Goal: Information Seeking & Learning: Learn about a topic

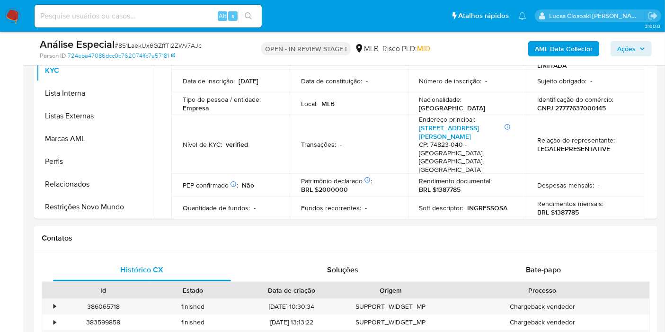
scroll to position [222, 0]
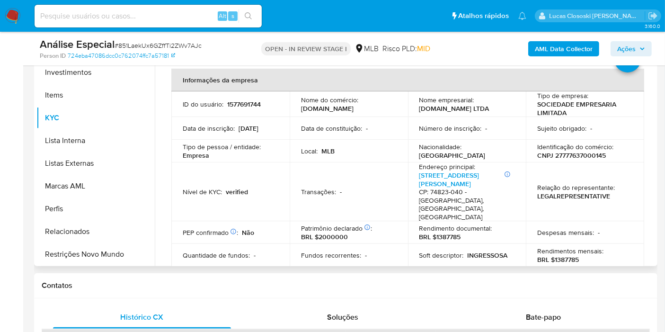
click at [586, 159] on p "CNPJ 27777637000145" at bounding box center [572, 155] width 69 height 9
copy p "27777637000145"
click at [573, 57] on div "AML Data Collector Ações" at bounding box center [551, 48] width 202 height 22
click at [574, 54] on b "AML Data Collector" at bounding box center [564, 48] width 58 height 15
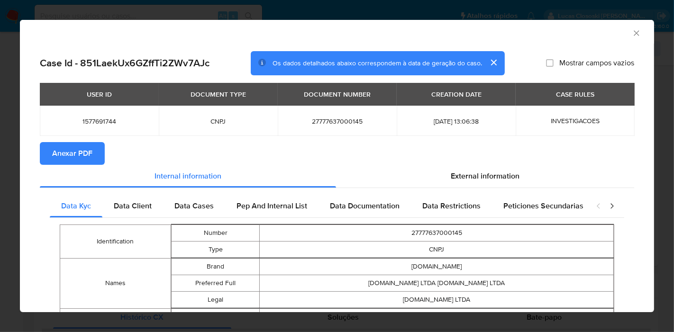
click at [47, 151] on button "Anexar PDF" at bounding box center [72, 153] width 65 height 23
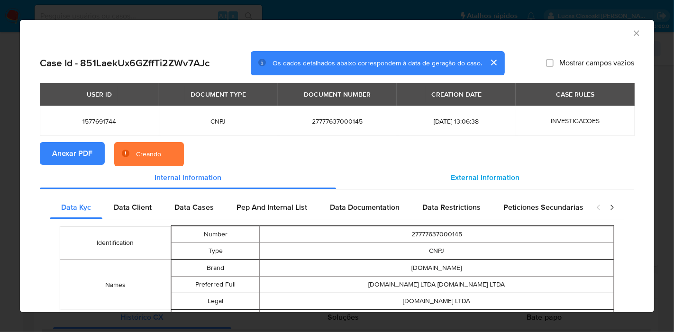
click at [479, 185] on div "External information" at bounding box center [485, 177] width 298 height 23
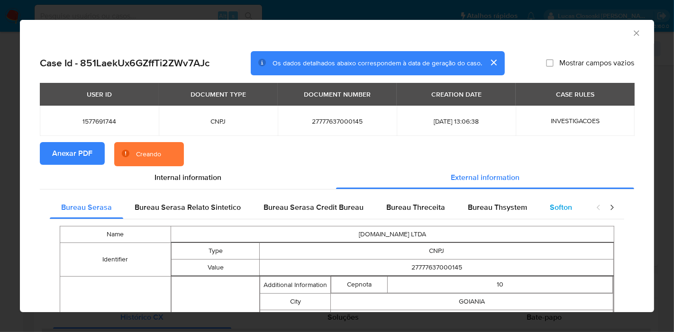
click at [552, 210] on span "Softon" at bounding box center [560, 207] width 22 height 11
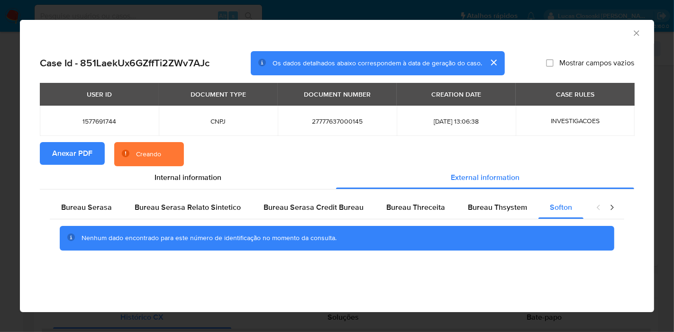
click at [302, 154] on section "Anexar PDF Creando" at bounding box center [337, 154] width 594 height 25
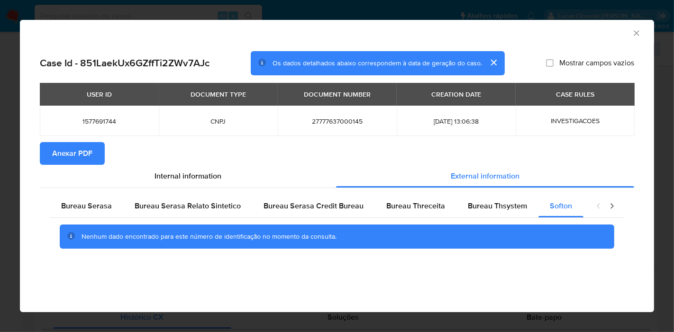
click at [639, 31] on icon "Fechar a janela" at bounding box center [635, 32] width 9 height 9
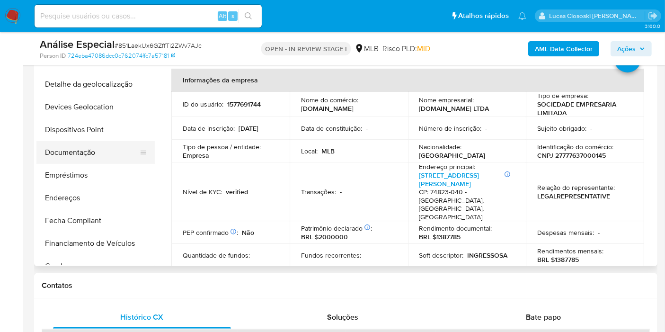
scroll to position [77, 0]
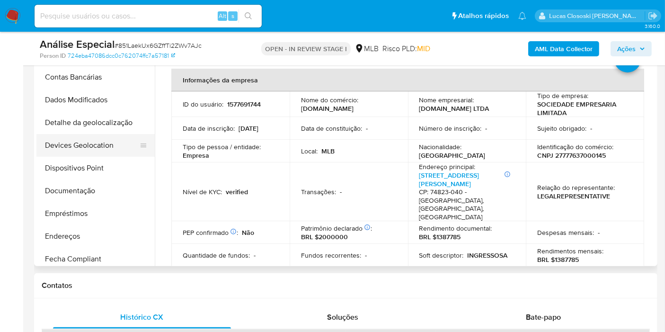
click at [89, 146] on button "Devices Geolocation" at bounding box center [91, 145] width 111 height 23
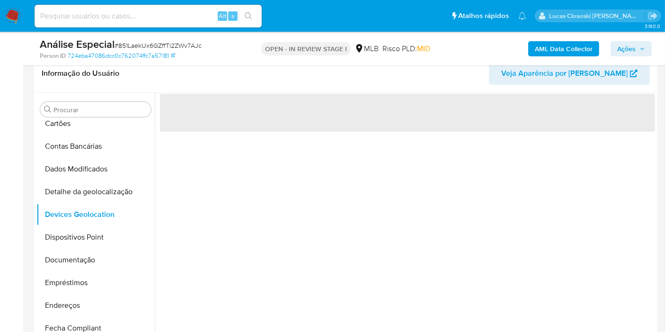
scroll to position [170, 0]
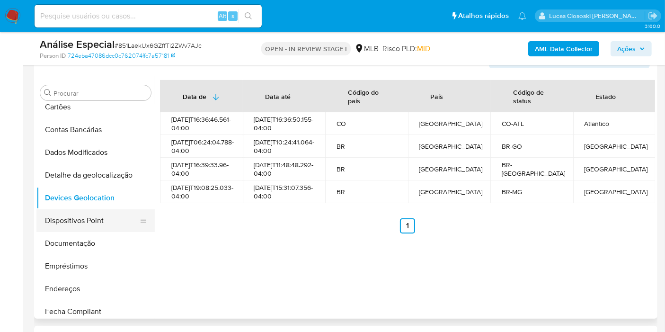
click at [78, 216] on button "Dispositivos Point" at bounding box center [91, 220] width 111 height 23
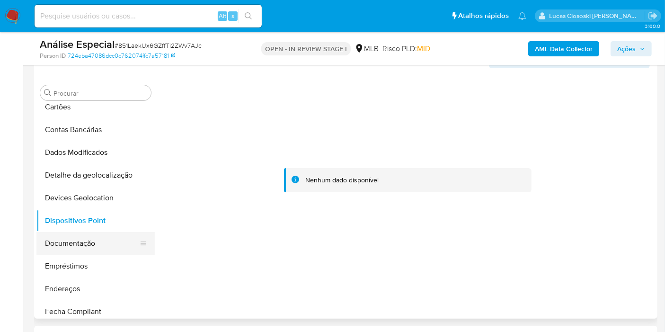
click at [74, 243] on button "Documentação" at bounding box center [91, 243] width 111 height 23
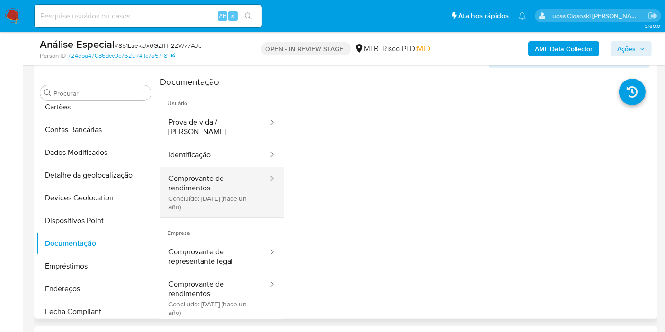
click at [207, 187] on button "Comprovante de rendimentos Concluído: 01/10/2024 (hace un año)" at bounding box center [214, 192] width 109 height 50
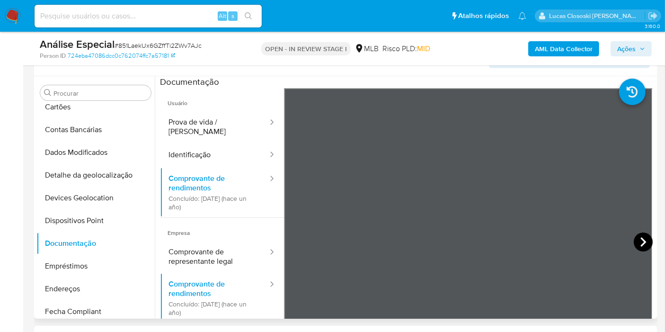
click at [644, 240] on icon at bounding box center [643, 242] width 19 height 19
click at [307, 72] on div "Informação do Usuário Veja Aparência por Pessoa" at bounding box center [346, 57] width 624 height 38
click at [80, 271] on button "Empréstimos" at bounding box center [91, 266] width 111 height 23
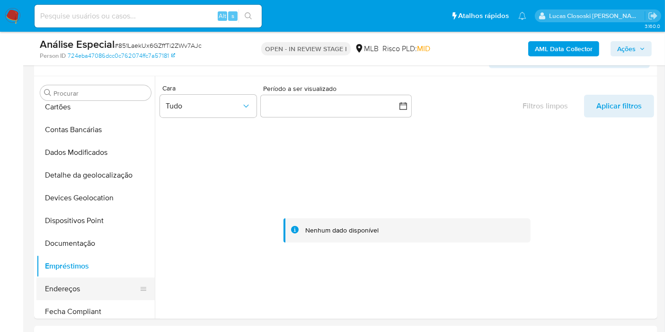
click at [87, 286] on button "Endereços" at bounding box center [91, 289] width 111 height 23
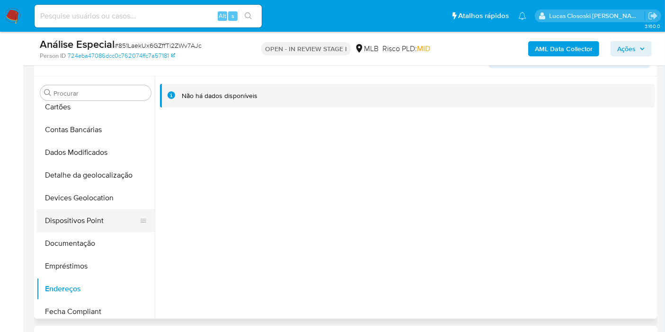
click at [79, 221] on button "Dispositivos Point" at bounding box center [91, 220] width 111 height 23
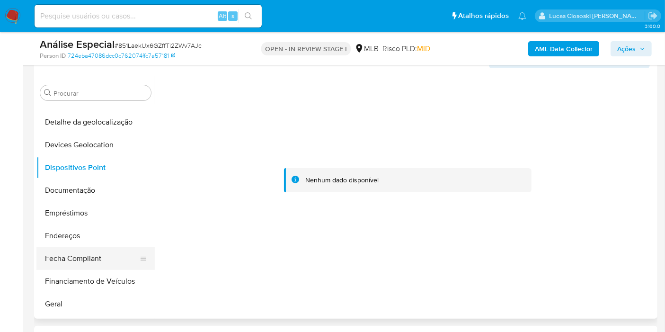
scroll to position [182, 0]
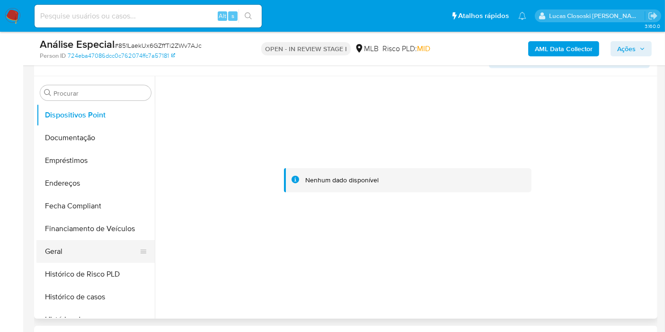
click at [73, 250] on button "Geral" at bounding box center [91, 251] width 111 height 23
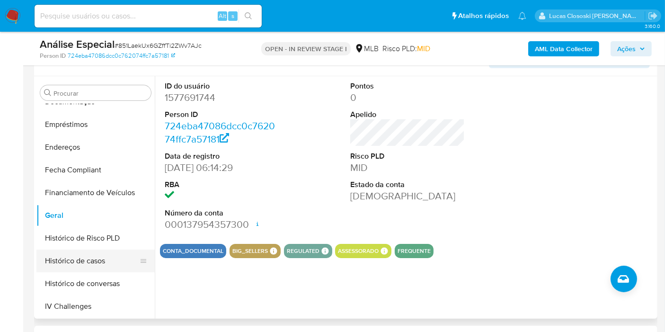
scroll to position [235, 0]
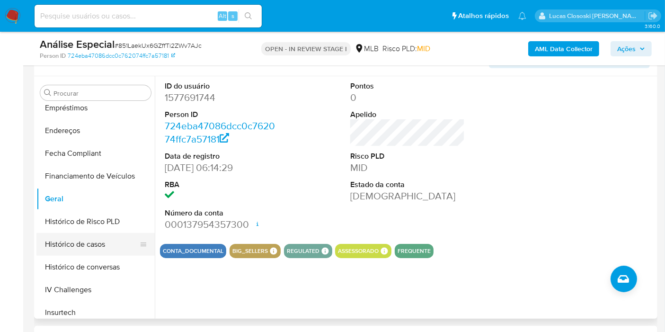
click at [94, 246] on button "Histórico de casos" at bounding box center [91, 244] width 111 height 23
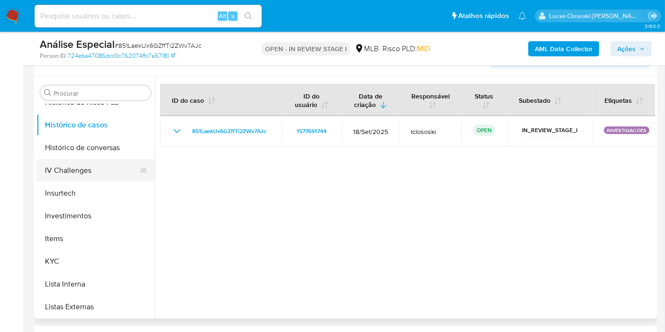
scroll to position [393, 0]
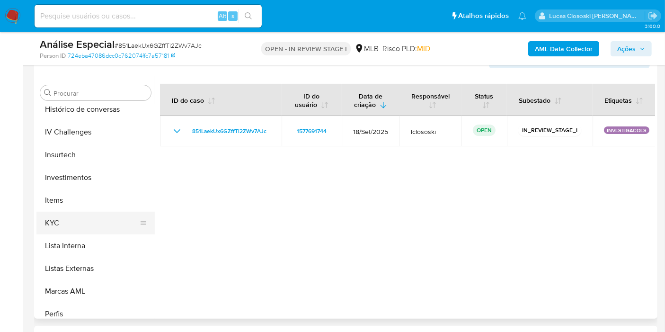
click at [97, 227] on button "KYC" at bounding box center [91, 223] width 111 height 23
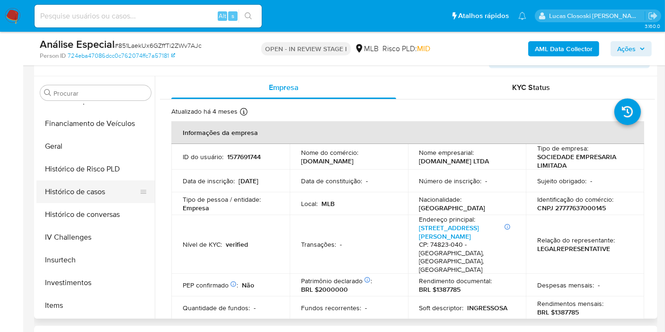
scroll to position [182, 0]
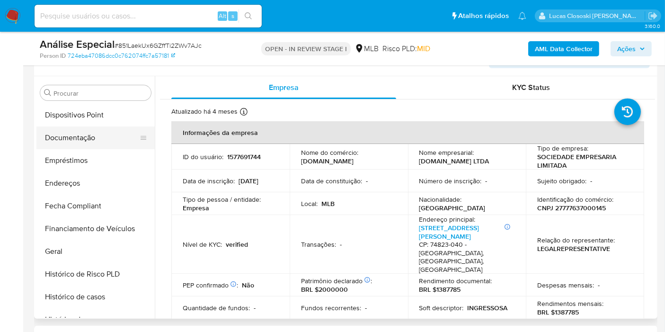
click at [78, 143] on button "Documentação" at bounding box center [91, 137] width 111 height 23
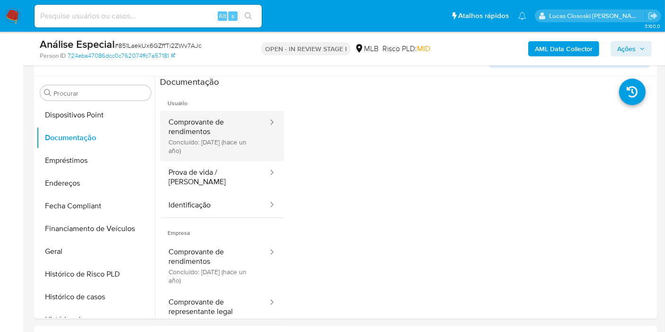
click at [196, 117] on button "Comprovante de rendimentos Concluído: 01/10/2024 (hace un año)" at bounding box center [214, 136] width 109 height 50
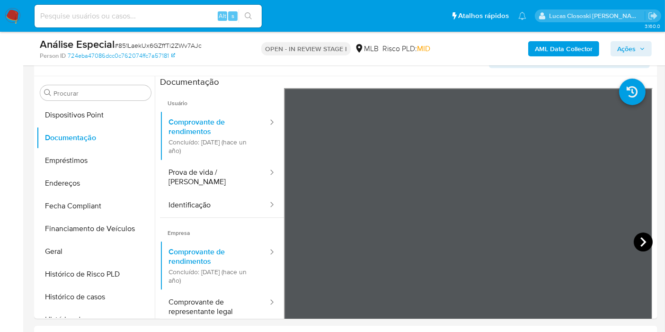
click at [643, 236] on icon at bounding box center [643, 242] width 19 height 19
click at [291, 237] on icon at bounding box center [296, 242] width 19 height 19
click at [641, 237] on icon at bounding box center [644, 241] width 6 height 9
click at [69, 246] on button "Geral" at bounding box center [91, 251] width 111 height 23
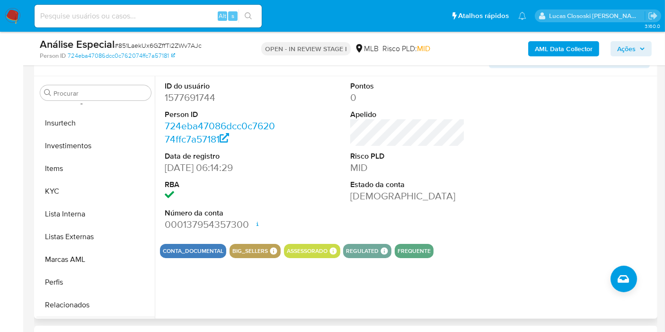
scroll to position [445, 0]
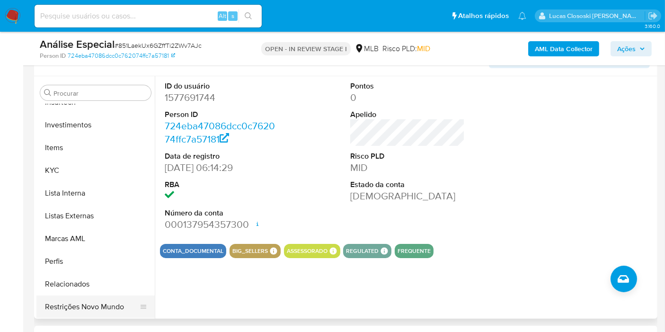
click at [87, 308] on button "Restrições Novo Mundo" at bounding box center [91, 307] width 111 height 23
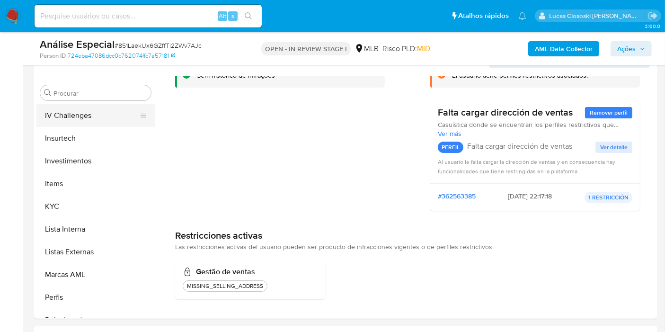
scroll to position [393, 0]
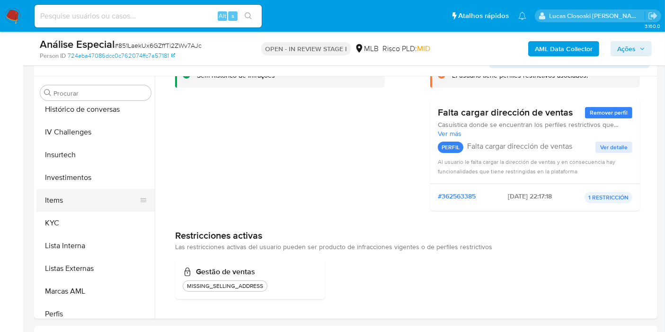
drag, startPoint x: 81, startPoint y: 226, endPoint x: 81, endPoint y: 209, distance: 17.1
click at [81, 226] on button "KYC" at bounding box center [95, 223] width 118 height 23
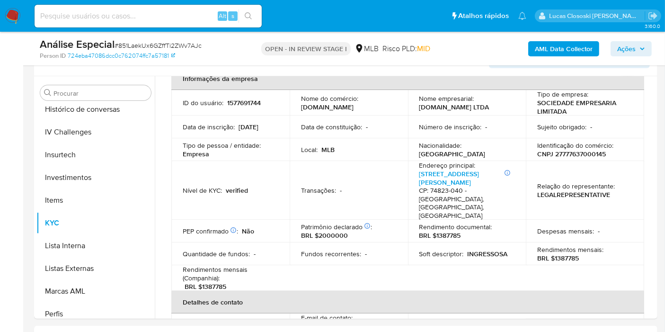
scroll to position [53, 0]
click at [576, 154] on p "CNPJ 27777637000145" at bounding box center [572, 155] width 69 height 9
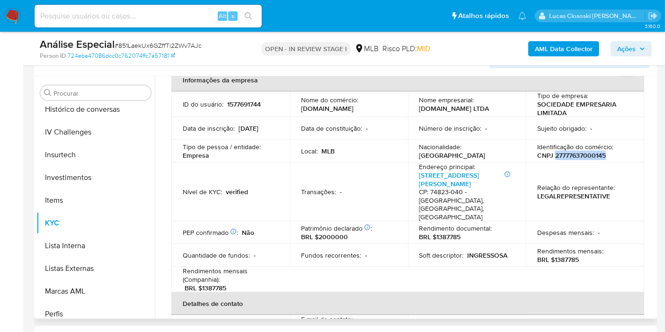
click at [576, 154] on p "CNPJ 27777637000145" at bounding box center [572, 155] width 69 height 9
copy p "27777637000145"
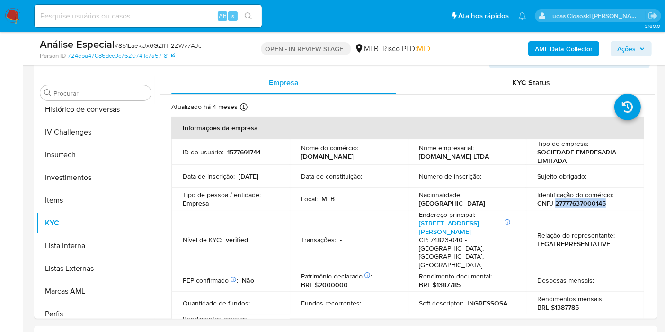
scroll to position [0, 0]
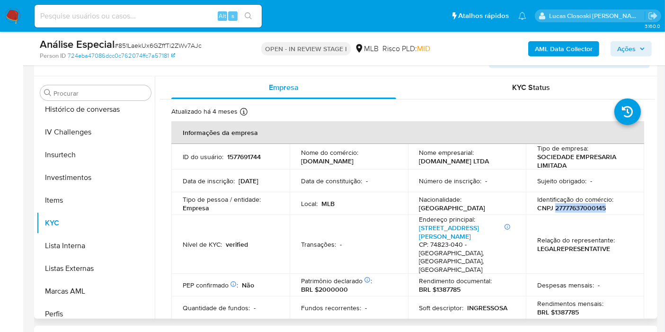
click at [589, 111] on div "Atualizado há 4 meses Criado: 04/12/2023 07:14:38 Atualizado: 13/05/2025 15:17:…" at bounding box center [395, 113] width 449 height 12
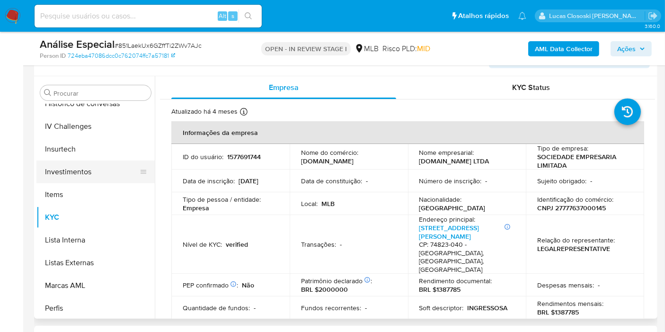
scroll to position [445, 0]
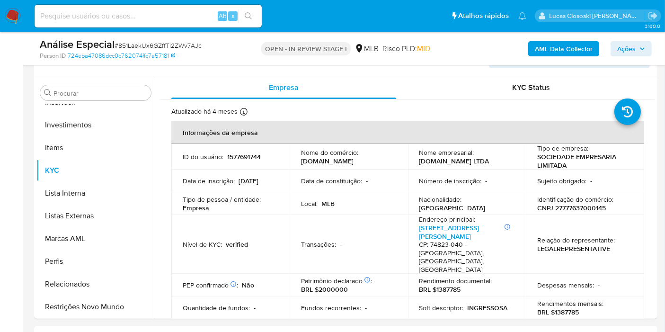
click at [149, 42] on span "# 851LaekUx6GZffTi2ZWv7AJc" at bounding box center [158, 45] width 87 height 9
copy span "851LaekUx6GZffTi2ZWv7AJc"
click at [245, 153] on p "1577691744" at bounding box center [244, 157] width 34 height 9
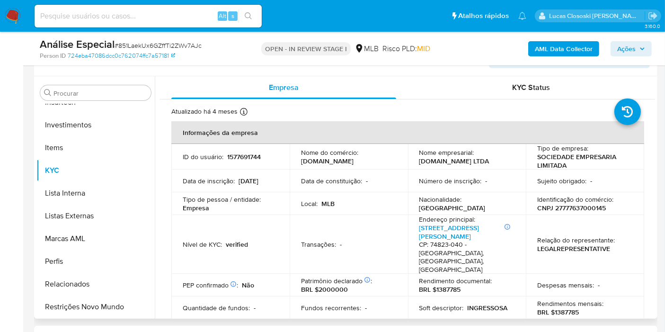
click at [245, 160] on p "1577691744" at bounding box center [244, 157] width 34 height 9
copy p "1577691744"
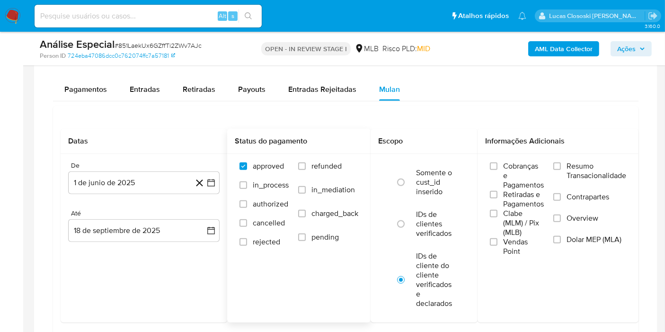
scroll to position [801, 0]
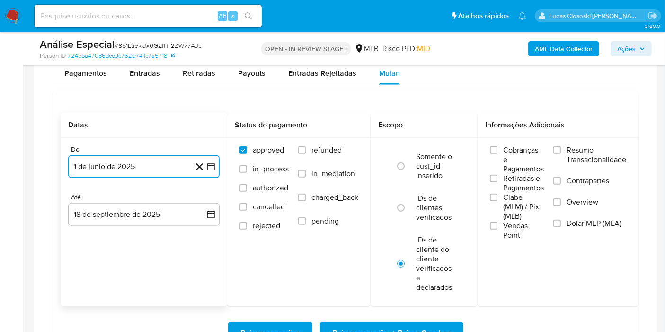
click at [213, 167] on icon "button" at bounding box center [211, 166] width 9 height 9
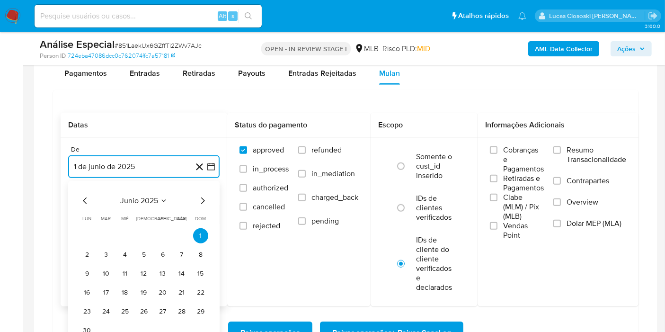
click at [124, 199] on span "junio 2025" at bounding box center [139, 200] width 38 height 9
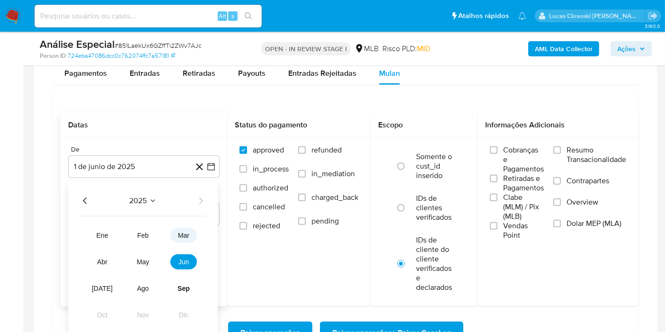
click at [177, 228] on button "mar" at bounding box center [184, 235] width 27 height 15
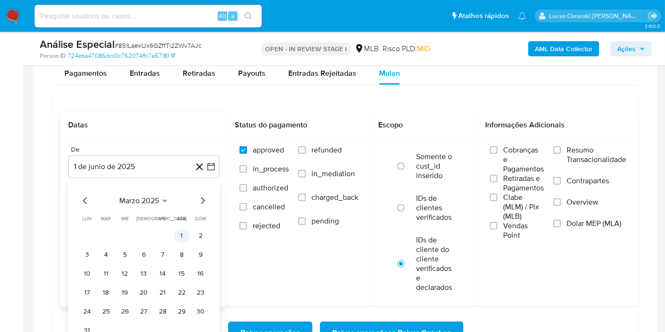
click at [176, 234] on button "1" at bounding box center [181, 235] width 15 height 15
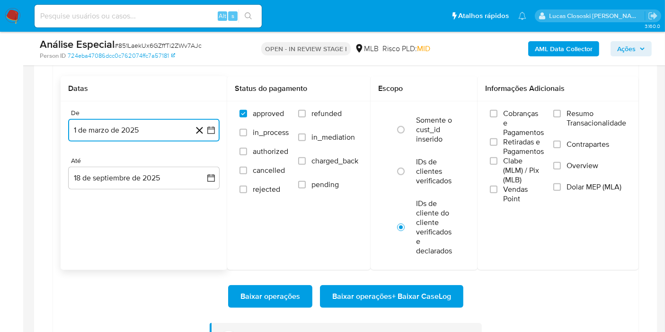
scroll to position [854, 0]
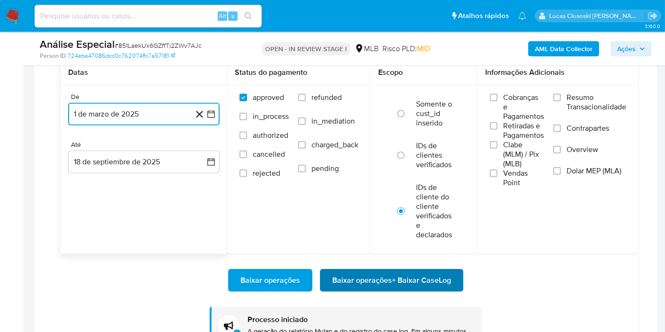
click at [384, 274] on span "Baixar operações + Baixar CaseLog" at bounding box center [392, 280] width 119 height 21
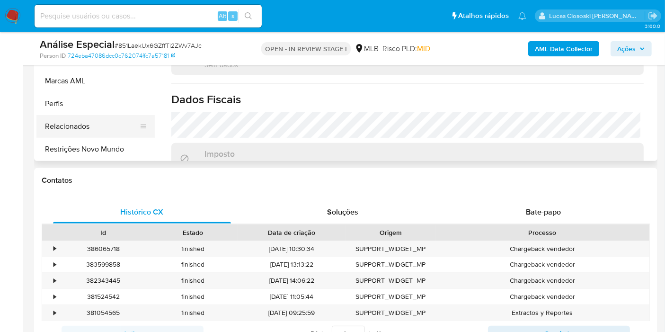
scroll to position [222, 0]
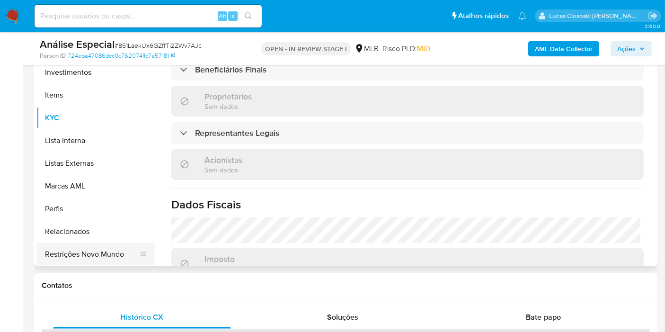
click at [90, 246] on button "Restrições Novo Mundo" at bounding box center [91, 254] width 111 height 23
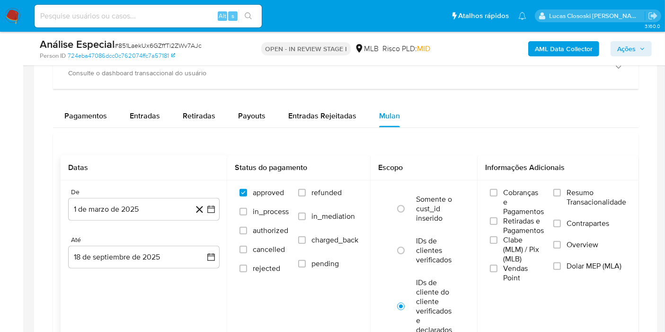
scroll to position [729, 0]
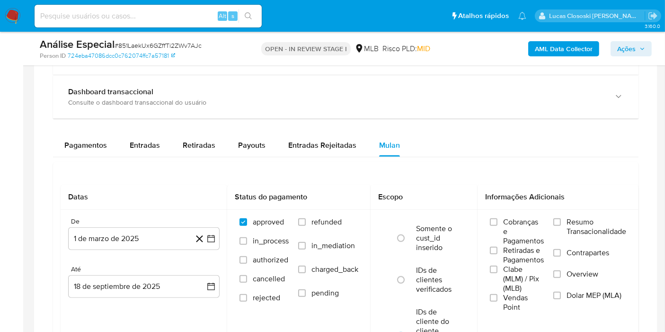
click at [149, 165] on div "Datas De 1 de marzo de 2025 1-06-2025 Até 18 de septiembre de 2025 18-09-2025 S…" at bounding box center [346, 332] width 586 height 340
click at [143, 149] on div "Entradas" at bounding box center [145, 145] width 30 height 23
select select "10"
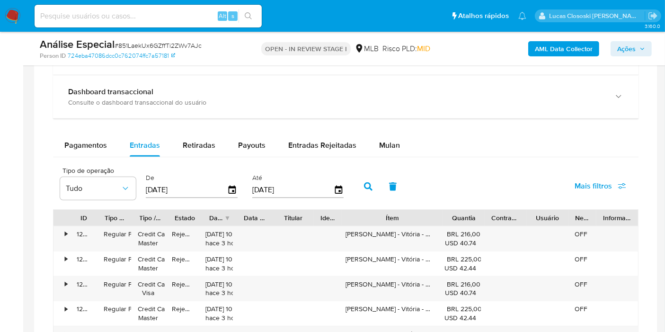
drag, startPoint x: 423, startPoint y: 212, endPoint x: 471, endPoint y: 213, distance: 47.9
click at [471, 213] on div "ID Tipo de operação Tipo / Método Estado Data de criação Data de aprovação Titu…" at bounding box center [346, 218] width 585 height 16
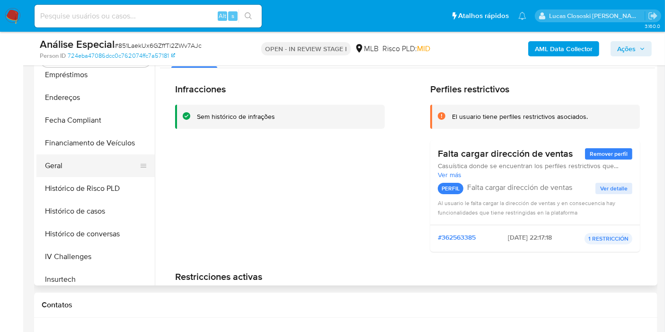
scroll to position [393, 0]
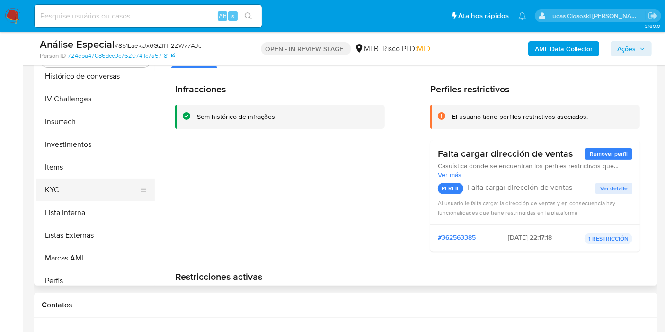
click at [72, 192] on button "KYC" at bounding box center [91, 190] width 111 height 23
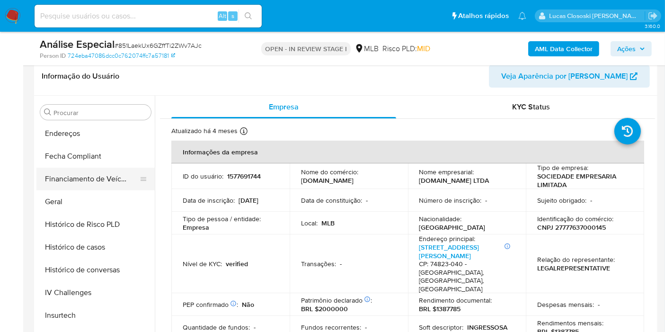
scroll to position [235, 0]
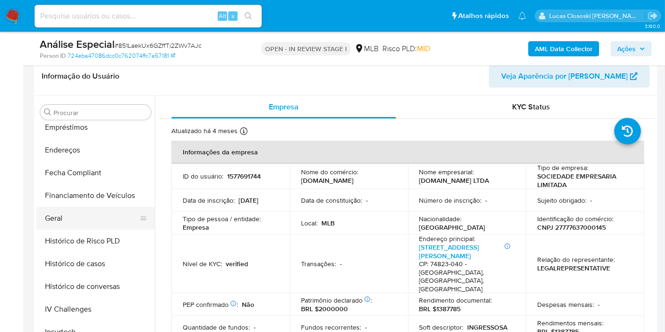
click at [55, 224] on button "Geral" at bounding box center [91, 218] width 111 height 23
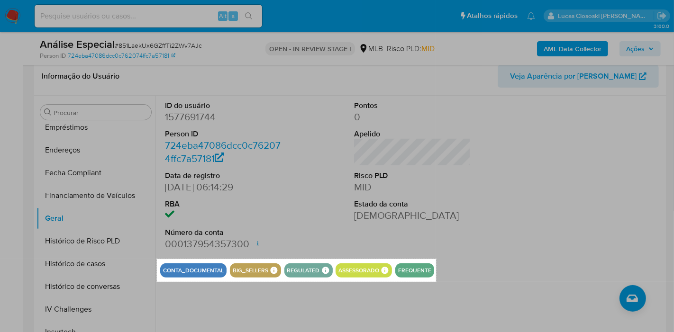
drag, startPoint x: 157, startPoint y: 260, endPoint x: 436, endPoint y: 282, distance: 279.9
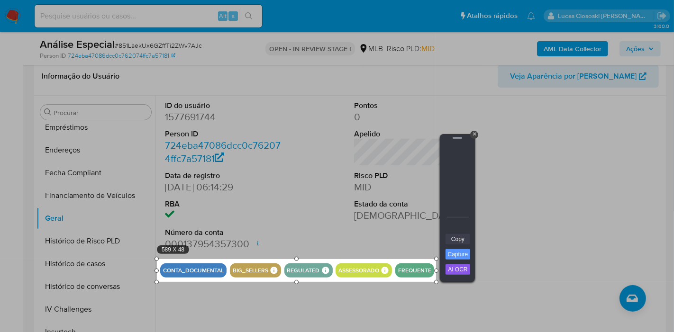
click at [455, 236] on link "Copy" at bounding box center [457, 239] width 25 height 10
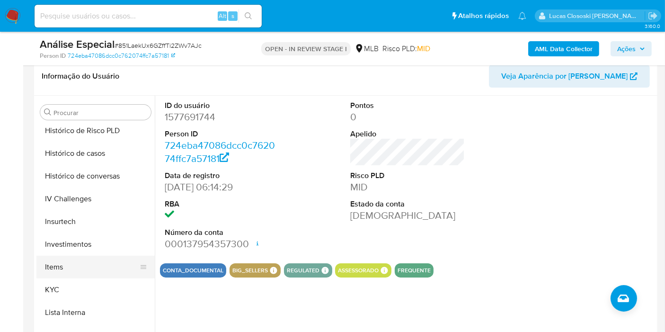
scroll to position [393, 0]
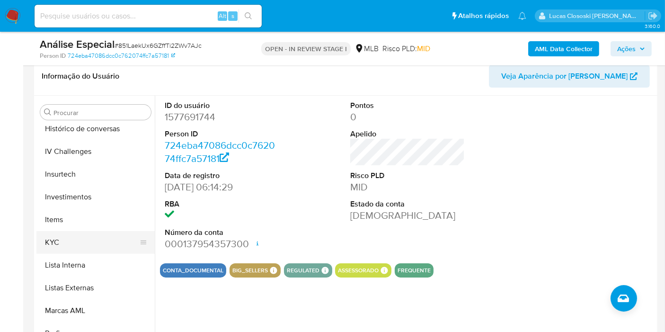
click at [95, 243] on button "KYC" at bounding box center [91, 242] width 111 height 23
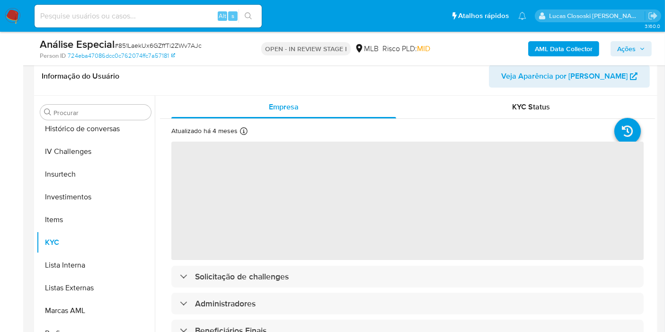
click at [257, 78] on header "Informação do Usuário Veja Aparência por Pessoa" at bounding box center [346, 76] width 609 height 23
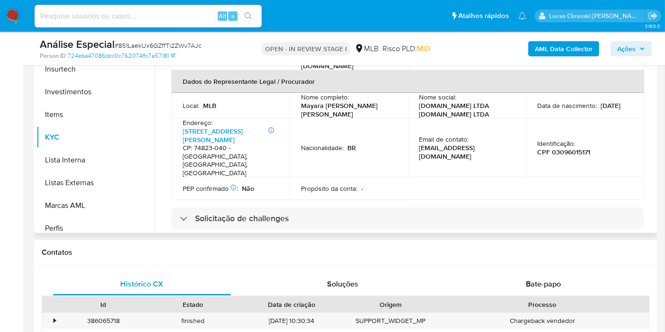
scroll to position [171, 0]
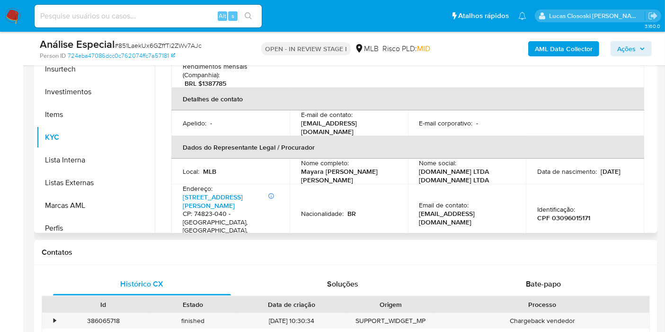
drag, startPoint x: 351, startPoint y: 160, endPoint x: 301, endPoint y: 152, distance: 50.9
click at [301, 167] on p "Mayara Santos Teodoro Ribeiro Moreira" at bounding box center [347, 175] width 92 height 17
copy p "Mayara Santos Teodoro Ribeiro Moreira"
click at [554, 214] on p "CPF 03096015171" at bounding box center [564, 218] width 53 height 9
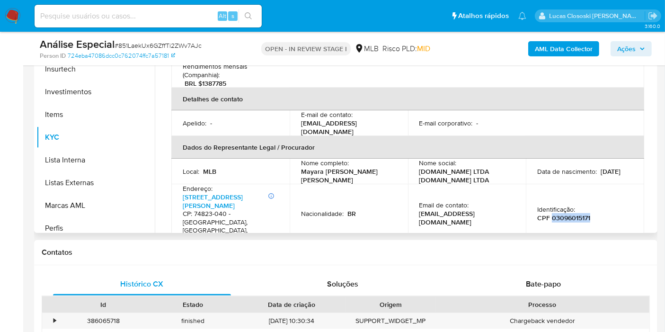
copy p "03096015171"
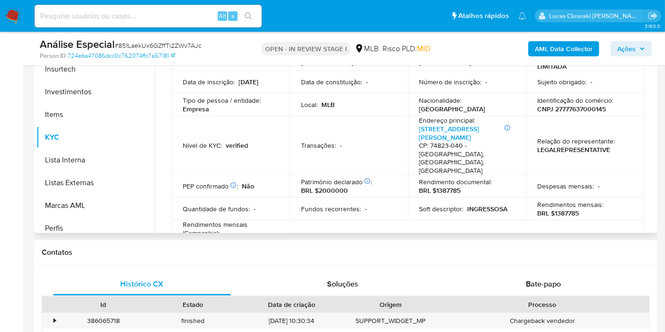
click at [574, 103] on p "Identificação do comércio :" at bounding box center [576, 100] width 76 height 9
click at [573, 108] on p "CNPJ 27777637000145" at bounding box center [572, 109] width 69 height 9
copy p "27777637000145"
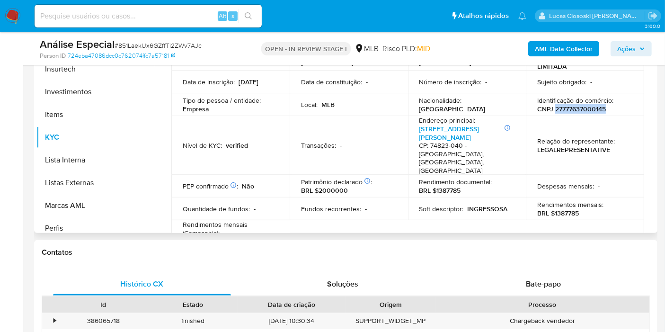
copy p "27777637000145"
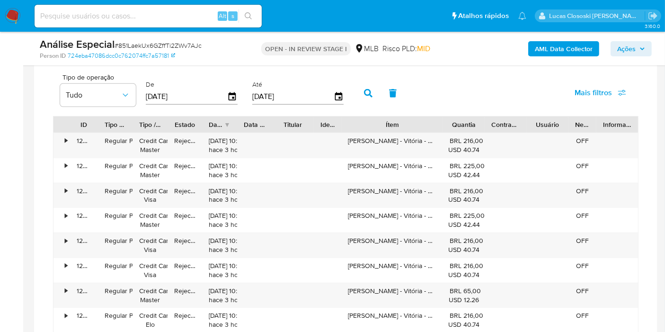
scroll to position [729, 0]
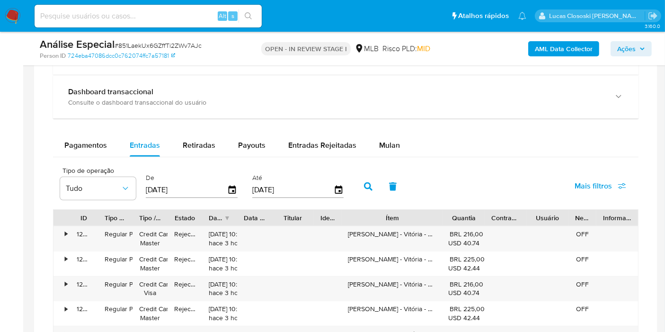
click at [229, 196] on div "De 21/06/2025" at bounding box center [192, 186] width 92 height 38
click at [231, 184] on icon "button" at bounding box center [233, 190] width 17 height 17
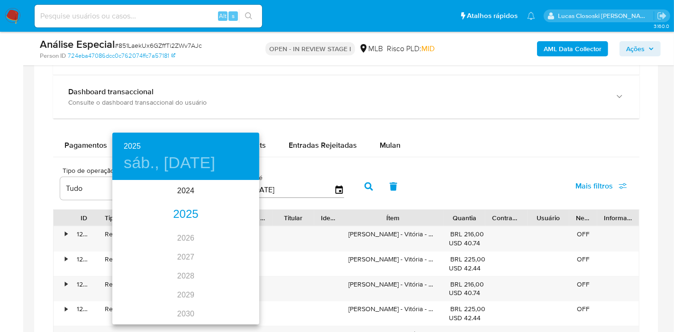
click at [187, 206] on div "2025" at bounding box center [185, 214] width 147 height 19
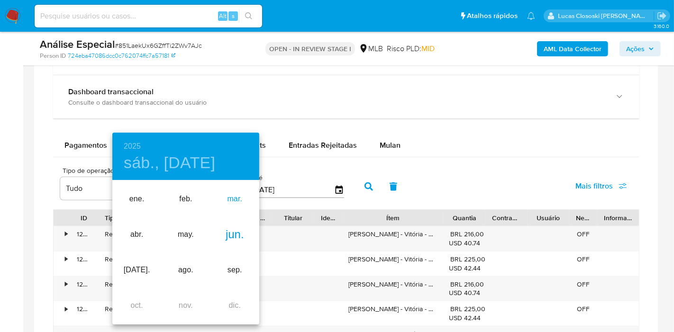
click at [234, 195] on div "mar." at bounding box center [234, 199] width 49 height 36
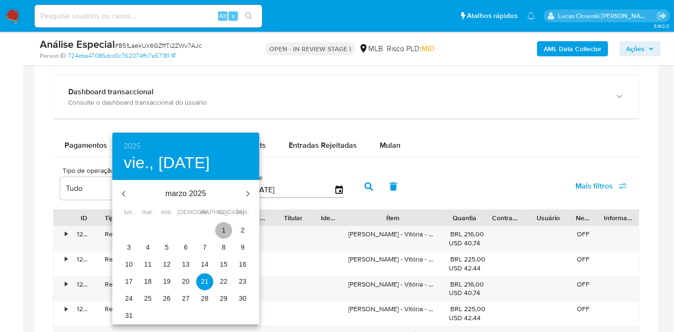
click at [224, 224] on button "1" at bounding box center [223, 230] width 17 height 17
type input "01/03/2025"
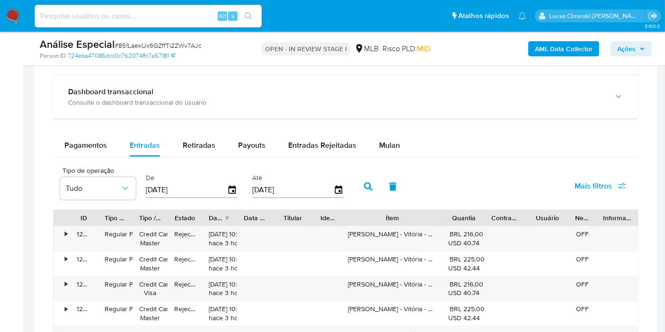
click at [366, 186] on icon "button" at bounding box center [368, 186] width 9 height 9
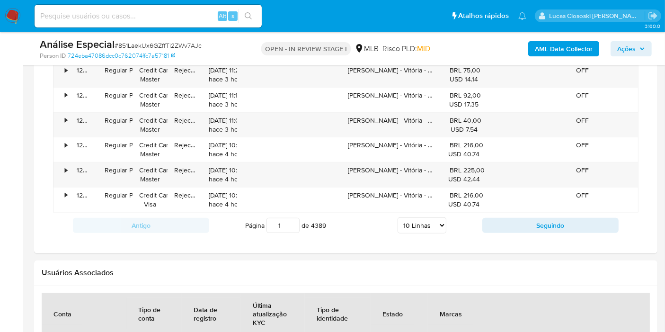
scroll to position [1044, 0]
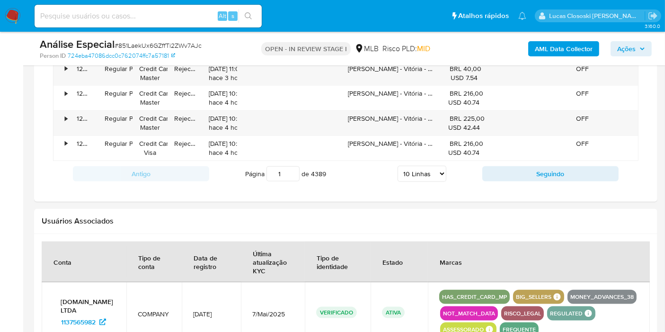
click at [410, 175] on select "5 Linhas 10 Linhas 20 Linhas 25 Linhas 50 Linhas 100 Linhas" at bounding box center [422, 174] width 49 height 16
click at [425, 179] on div "Página 1 de 4389 5 Linhas 10 Linhas 20 Linhas 25 Linhas 50 Linhas 100 Linhas" at bounding box center [345, 173] width 273 height 19
click at [425, 172] on select "5 Linhas 10 Linhas 20 Linhas 25 Linhas 50 Linhas 100 Linhas" at bounding box center [422, 174] width 49 height 16
select select "100"
click at [398, 166] on select "5 Linhas 10 Linhas 20 Linhas 25 Linhas 50 Linhas 100 Linhas" at bounding box center [422, 174] width 49 height 16
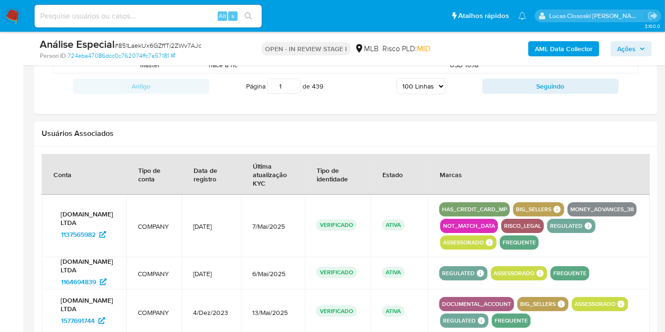
scroll to position [3504, 0]
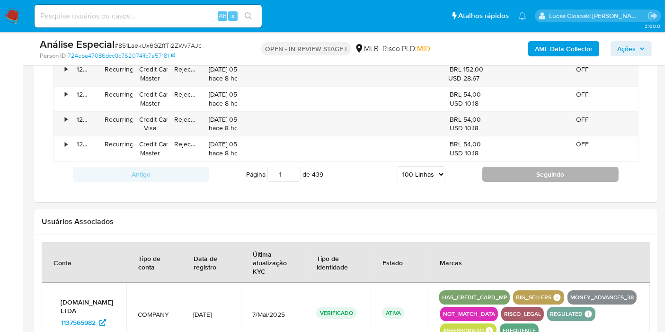
click at [568, 167] on button "Seguindo" at bounding box center [551, 174] width 136 height 15
type input "2"
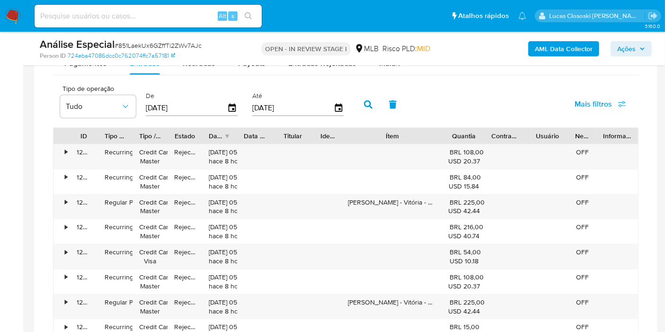
scroll to position [702, 0]
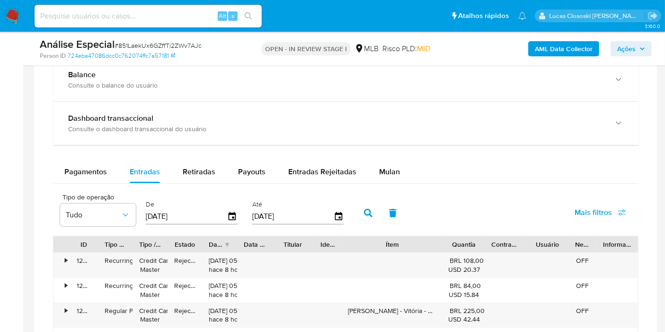
drag, startPoint x: 448, startPoint y: 242, endPoint x: 562, endPoint y: 214, distance: 117.9
click at [582, 242] on div "ID Tipo de operação Tipo / Método Estado Data de criação Data de aprovação Titu…" at bounding box center [346, 244] width 585 height 16
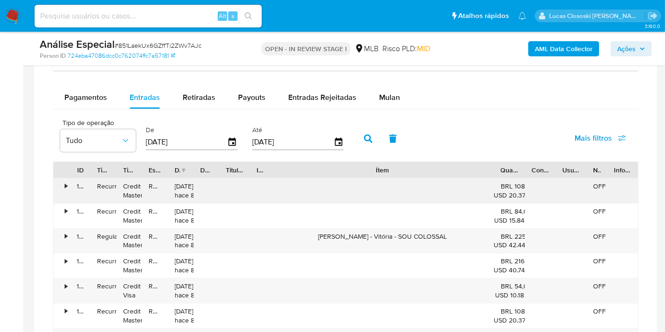
scroll to position [808, 0]
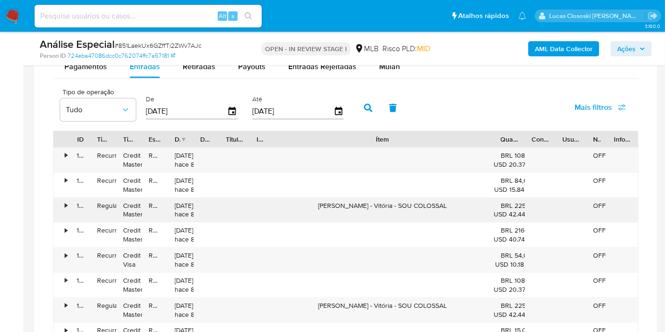
click at [422, 198] on div "Sócio Torcedor - Vitória - SOU COLOSSAL" at bounding box center [383, 210] width 224 height 25
click at [419, 203] on div "Sócio Torcedor - Vitória - SOU COLOSSAL" at bounding box center [383, 210] width 224 height 25
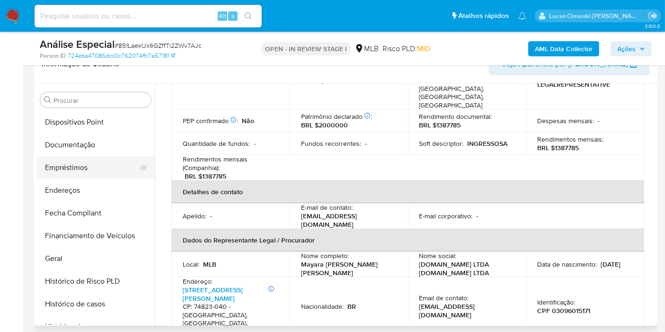
scroll to position [124, 0]
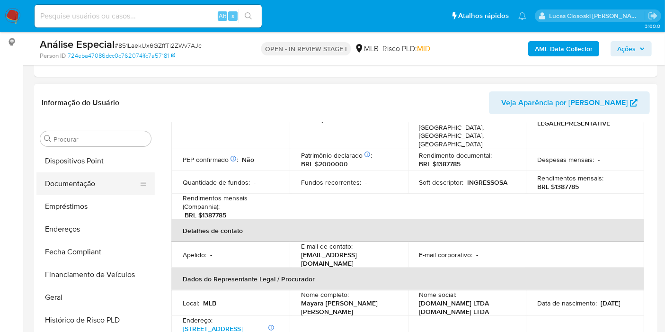
click at [90, 191] on button "Documentação" at bounding box center [91, 183] width 111 height 23
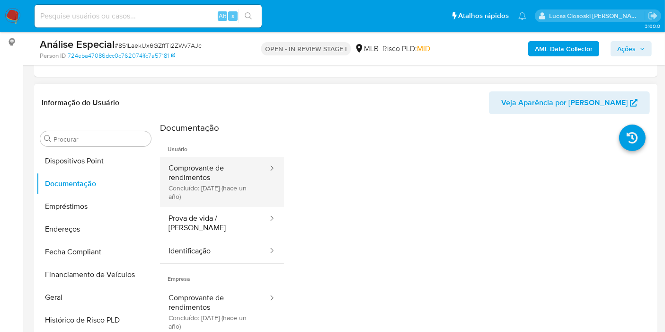
drag, startPoint x: 235, startPoint y: 183, endPoint x: 244, endPoint y: 187, distance: 9.8
click at [235, 183] on button "Comprovante de rendimentos Concluído: 01/10/2024 (hace un año)" at bounding box center [214, 182] width 109 height 50
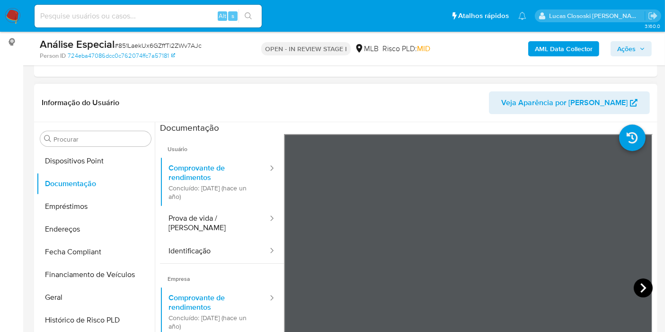
click at [648, 284] on icon at bounding box center [643, 288] width 19 height 19
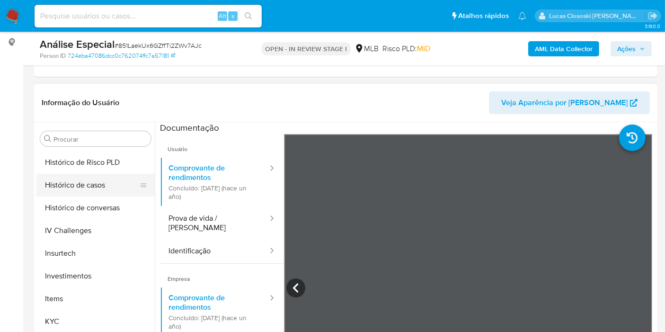
click at [85, 191] on button "Histórico de casos" at bounding box center [91, 185] width 111 height 23
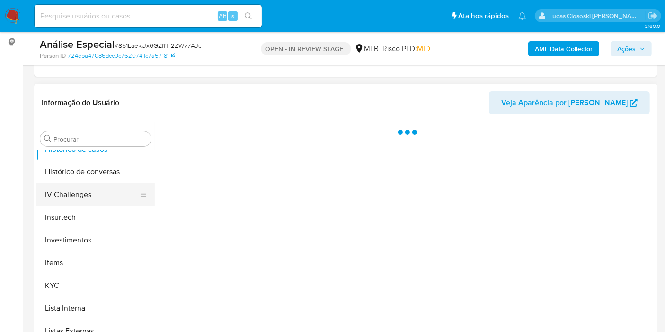
scroll to position [393, 0]
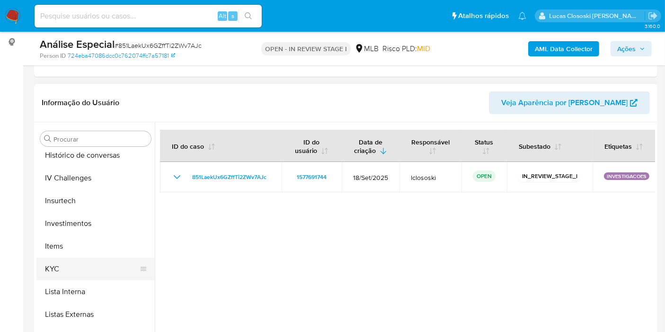
click at [80, 270] on button "KYC" at bounding box center [91, 269] width 111 height 23
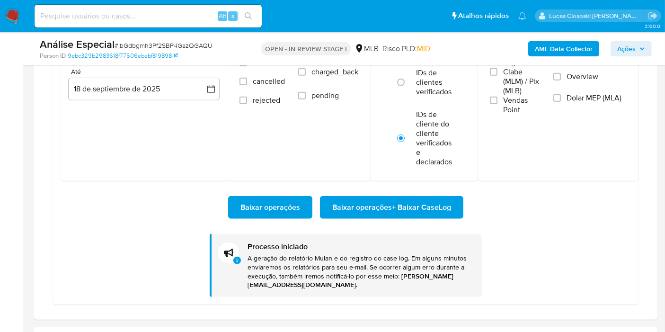
scroll to position [445, 0]
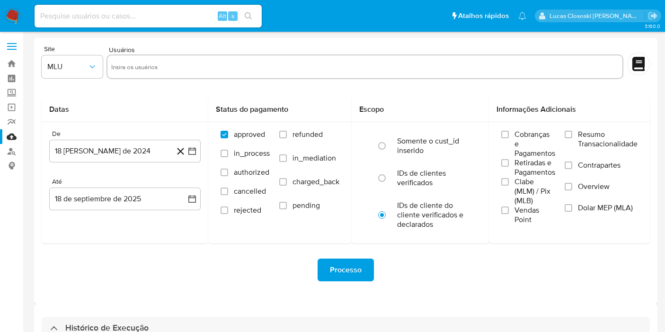
select select "10"
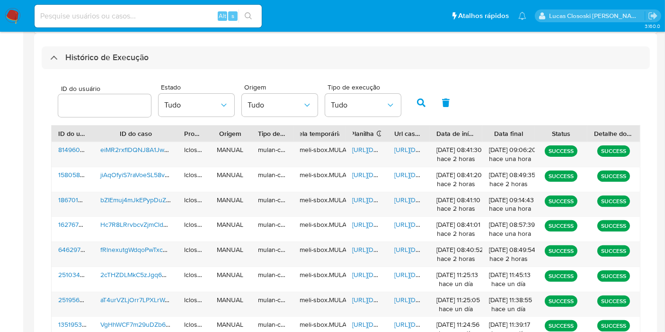
click at [207, 52] on div "Histórico de Execução" at bounding box center [346, 57] width 609 height 23
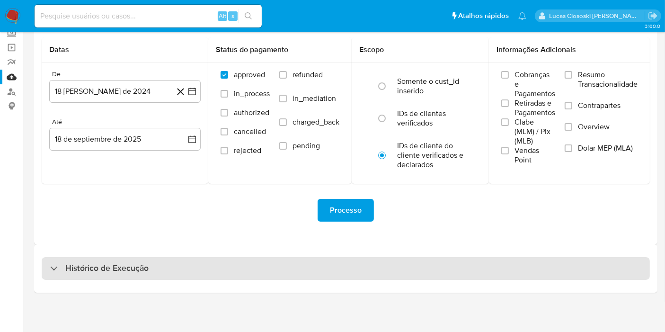
click at [169, 270] on div "Histórico de Execução" at bounding box center [346, 268] width 609 height 23
select select "10"
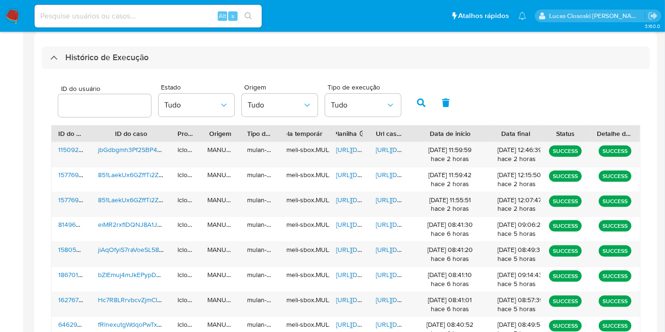
drag, startPoint x: 485, startPoint y: 132, endPoint x: 514, endPoint y: 129, distance: 29.5
click at [514, 129] on div "ID do usuário ID do caso Proprietário Origem Tipo de execução Tabela temporária…" at bounding box center [346, 134] width 589 height 16
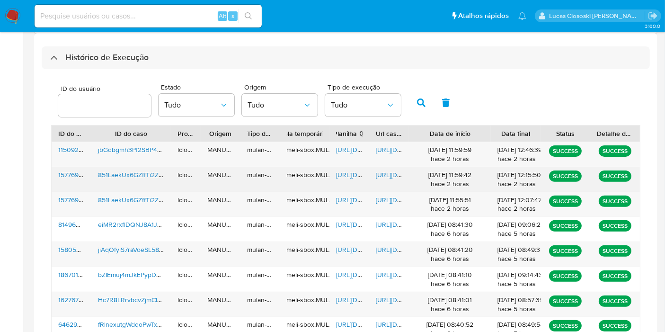
click at [342, 171] on span "https://docs.google.com/spreadsheets/d/1bVsV0yF17B9xwoPUAJ017_oITBSDszt4tS1js-e…" at bounding box center [368, 174] width 65 height 9
click at [382, 174] on span "https://docs.google.com/document/d/115_tbk22lBmuEmC_8Ah56i-yDeUUFQmWtabJOe9TFGM…" at bounding box center [408, 174] width 65 height 9
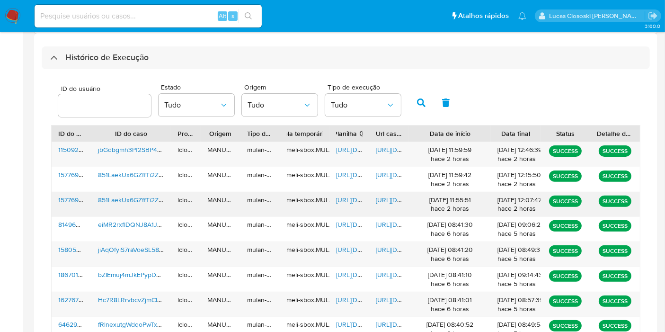
click at [348, 198] on span "https://docs.google.com/spreadsheets/d/16RqmX7a8qVyhObT_WtwdMxgwCbCJPaOHvy3aH81…" at bounding box center [368, 199] width 65 height 9
click at [389, 197] on span "https://docs.google.com/document/d/1cTHOzNzg50JG1UiiXiGKIo5XuP5Lo9Ldd4OATn5oAuE…" at bounding box center [408, 199] width 65 height 9
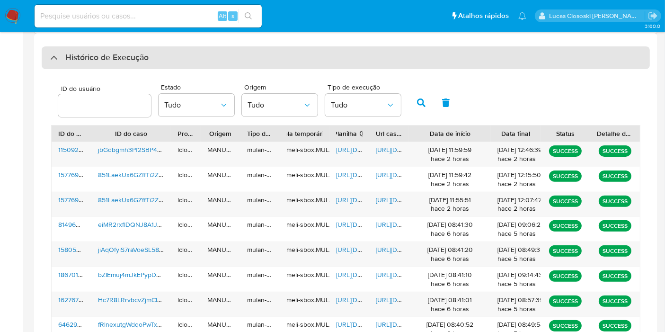
click at [185, 63] on div "Histórico de Execução" at bounding box center [346, 57] width 609 height 23
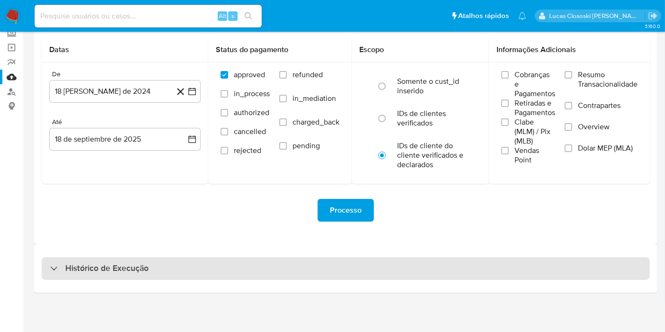
click at [166, 271] on div "Histórico de Execução" at bounding box center [346, 268] width 609 height 23
select select "10"
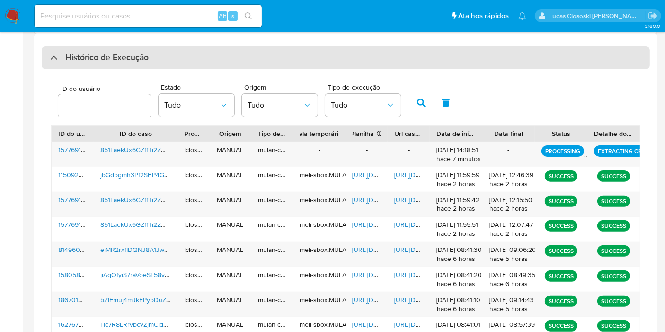
click at [226, 57] on div "Histórico de Execução" at bounding box center [346, 57] width 609 height 23
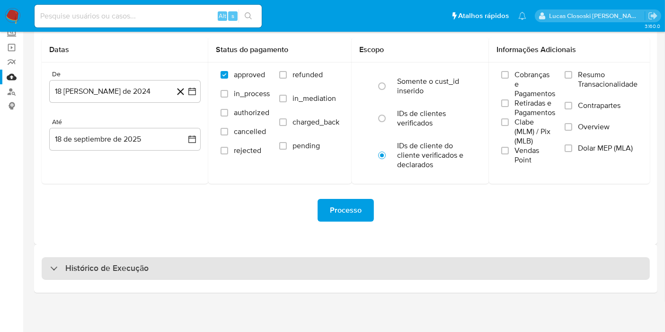
click at [254, 266] on div "Histórico de Execução" at bounding box center [346, 268] width 609 height 23
select select "10"
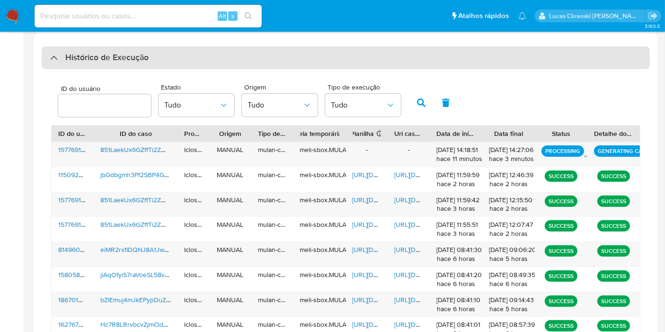
click at [202, 59] on div "Histórico de Execução" at bounding box center [346, 57] width 609 height 23
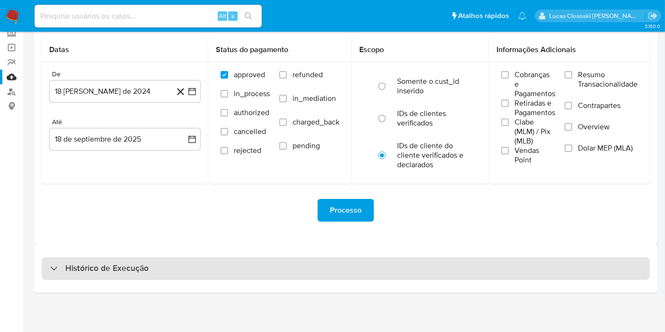
click at [196, 263] on div "Histórico de Execução" at bounding box center [346, 268] width 609 height 23
select select "10"
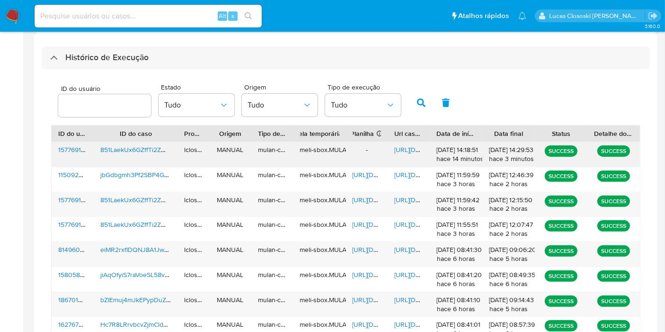
click at [413, 149] on span "https://docs.google.com/document/d/1bdHRp2KJJnZCzuo3XNcj1D_nHNtzp_WOVLkqok1Z2Wg…" at bounding box center [427, 149] width 65 height 9
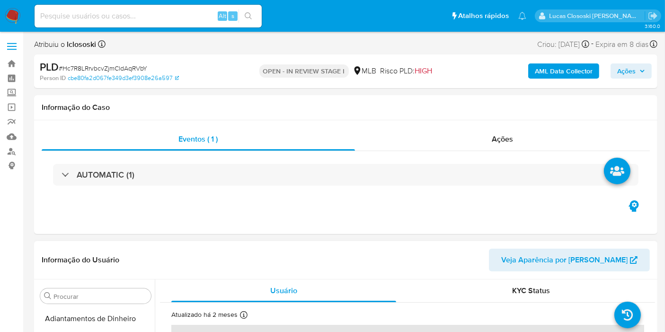
scroll to position [445, 0]
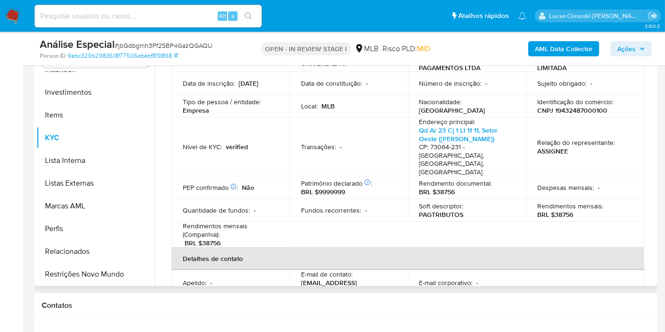
scroll to position [158, 0]
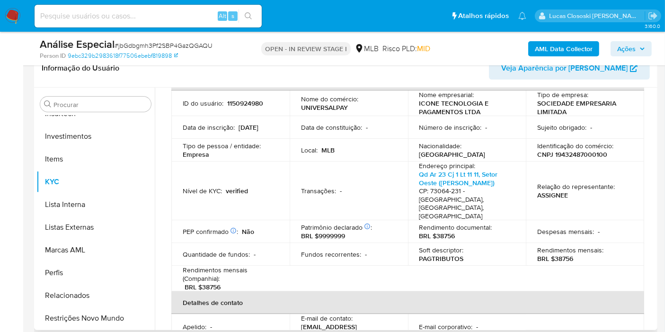
click at [567, 152] on p "CNPJ 19432487000100" at bounding box center [573, 154] width 70 height 9
copy p "19432487000100"
click at [202, 46] on span "# jbGdbgmh3Pf2SBP4GazQGAQU" at bounding box center [164, 45] width 98 height 9
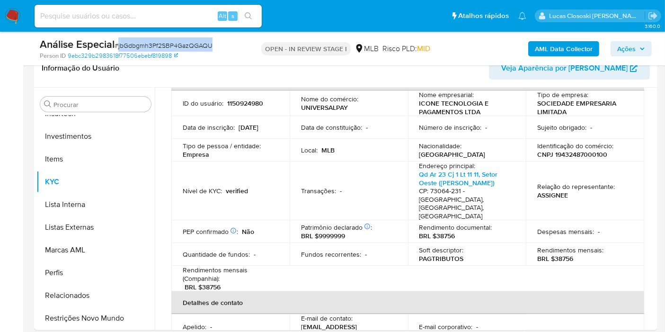
copy span "jbGdbgmh3Pf2SBP4GazQGAQU"
click at [577, 153] on p "CNPJ 19432487000100" at bounding box center [573, 154] width 70 height 9
copy p "19432487000100"
click at [530, 46] on button "AML Data Collector" at bounding box center [564, 48] width 71 height 15
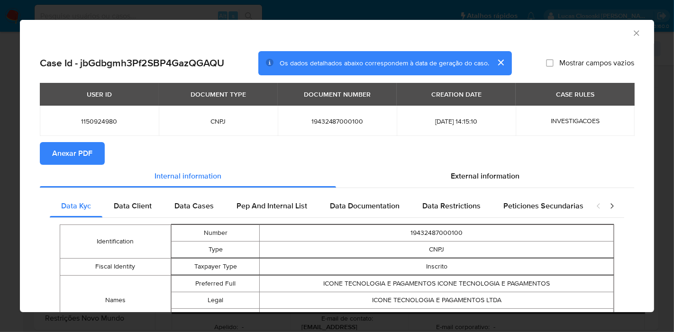
click at [82, 144] on span "Anexar PDF" at bounding box center [72, 153] width 40 height 21
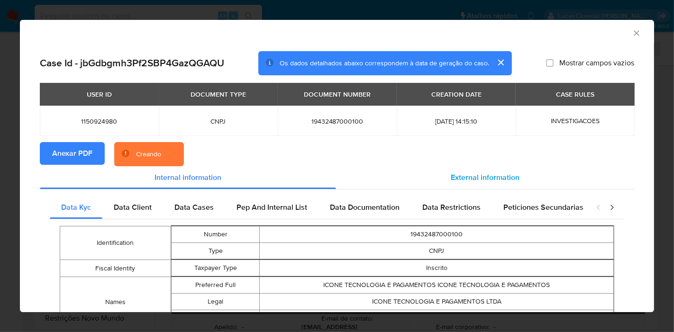
click at [526, 180] on div "External information" at bounding box center [485, 177] width 298 height 23
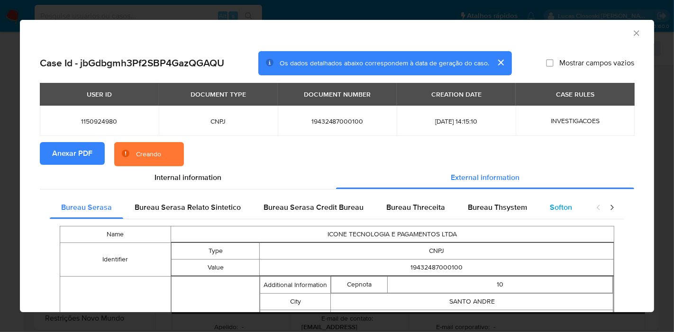
click at [549, 204] on span "Softon" at bounding box center [560, 207] width 22 height 11
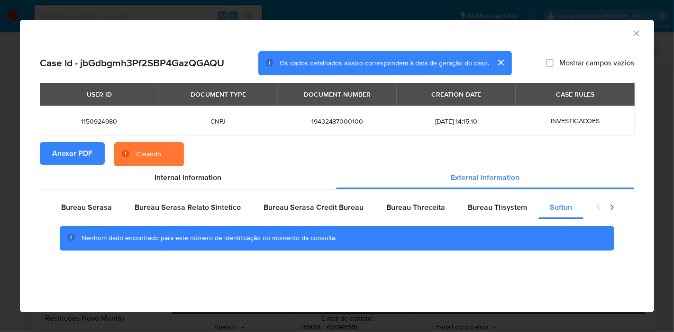
click at [639, 61] on div "Case Id - jbGdbgmh3Pf2SBP4GazQGAQU Os dados detalhados abaixo correspondem à da…" at bounding box center [337, 164] width 634 height 240
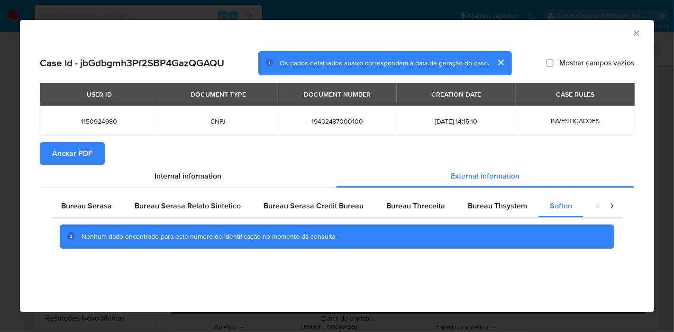
click at [635, 30] on icon "Fechar a janela" at bounding box center [635, 32] width 9 height 9
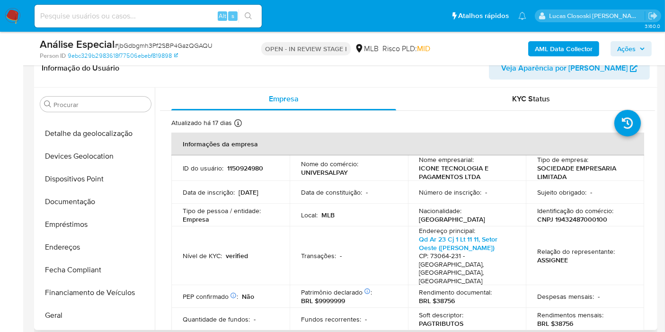
scroll to position [0, 0]
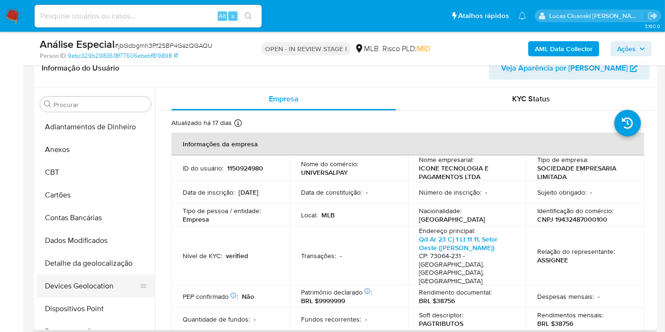
click at [84, 276] on button "Devices Geolocation" at bounding box center [91, 286] width 111 height 23
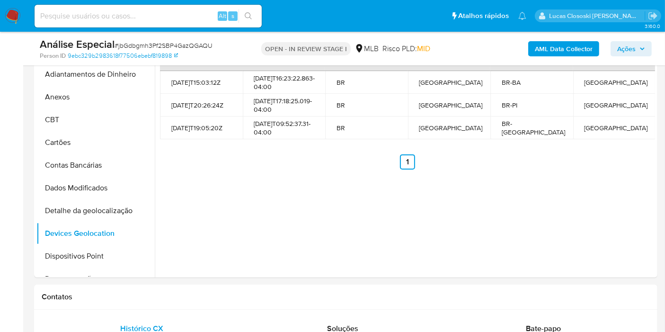
scroll to position [183, 0]
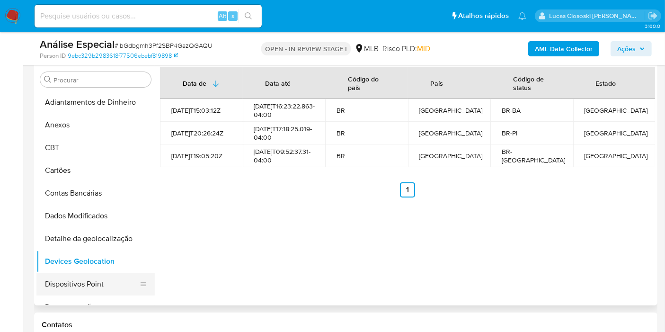
click at [96, 282] on button "Dispositivos Point" at bounding box center [91, 284] width 111 height 23
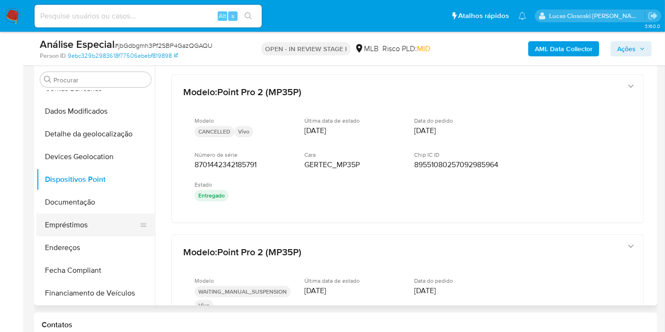
scroll to position [105, 0]
click at [90, 205] on button "Documentação" at bounding box center [91, 201] width 111 height 23
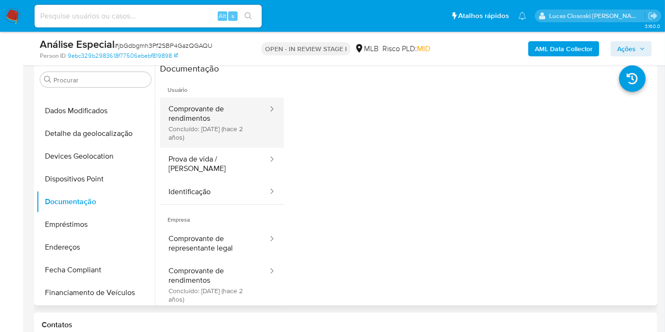
click at [205, 136] on button "Comprovante de rendimentos Concluído: 16/06/2023 (hace 2 años)" at bounding box center [214, 123] width 109 height 50
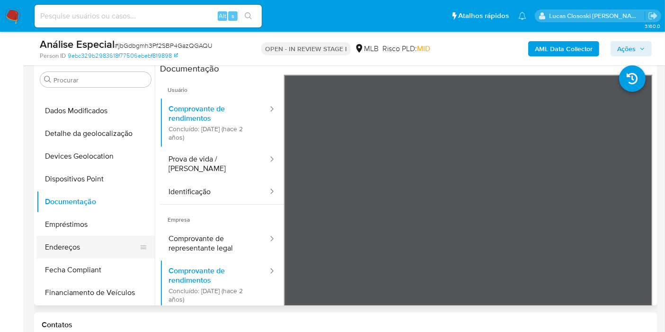
click at [72, 239] on button "Endereços" at bounding box center [91, 247] width 111 height 23
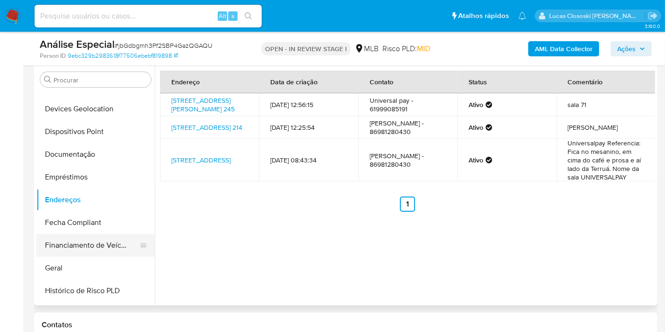
scroll to position [210, 0]
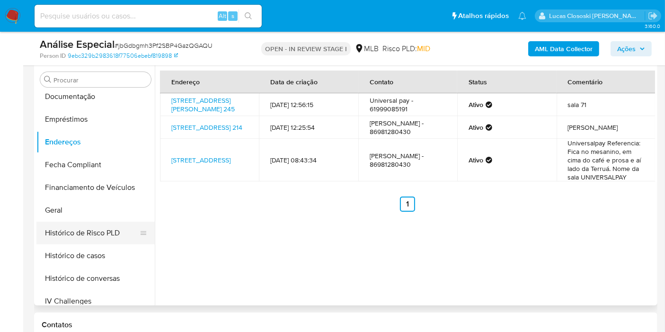
click at [78, 225] on button "Histórico de Risco PLD" at bounding box center [91, 233] width 111 height 23
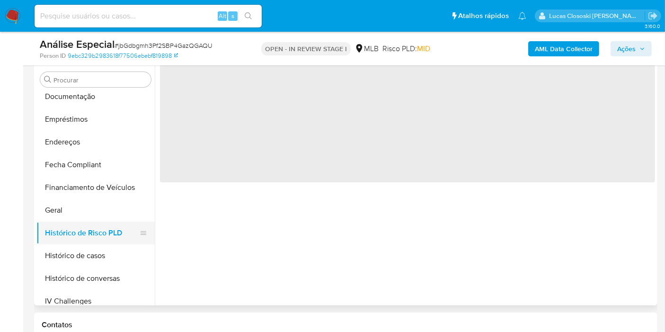
click at [78, 222] on button "Histórico de Risco PLD" at bounding box center [91, 233] width 111 height 23
click at [98, 219] on button "Geral" at bounding box center [91, 210] width 111 height 23
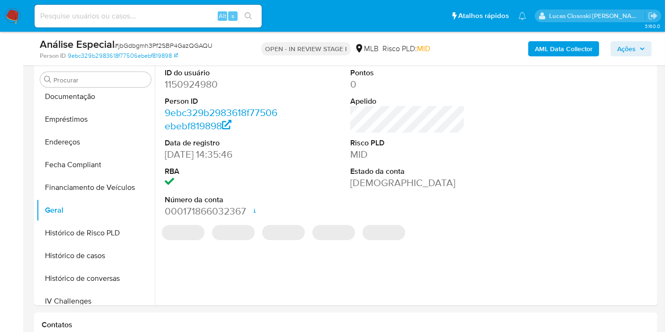
scroll to position [162, 0]
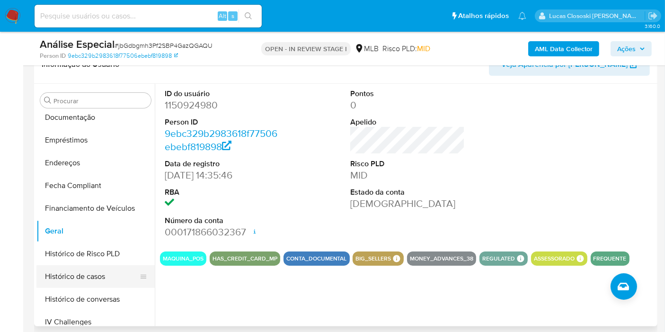
click at [92, 278] on button "Histórico de casos" at bounding box center [91, 276] width 111 height 23
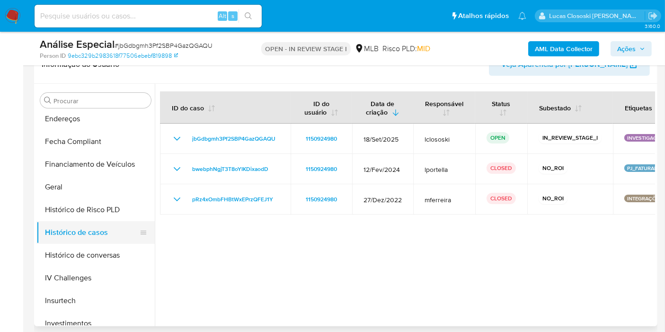
scroll to position [315, 0]
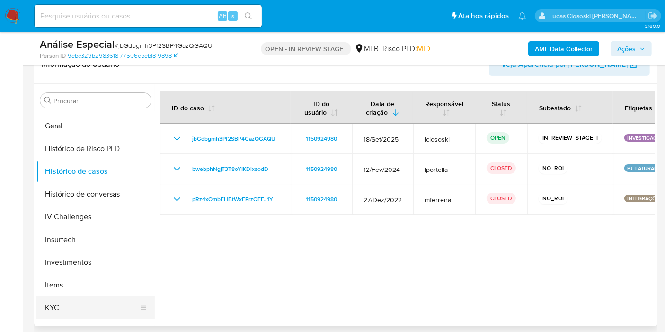
click at [63, 303] on button "KYC" at bounding box center [91, 308] width 111 height 23
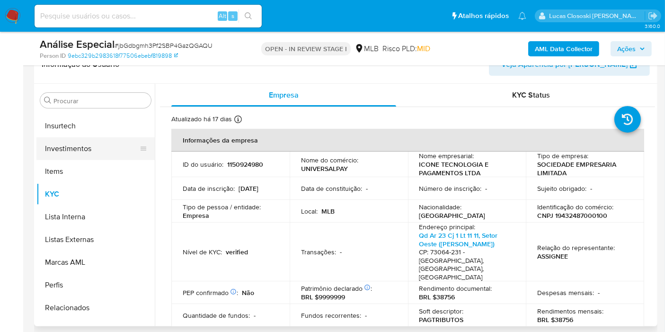
scroll to position [445, 0]
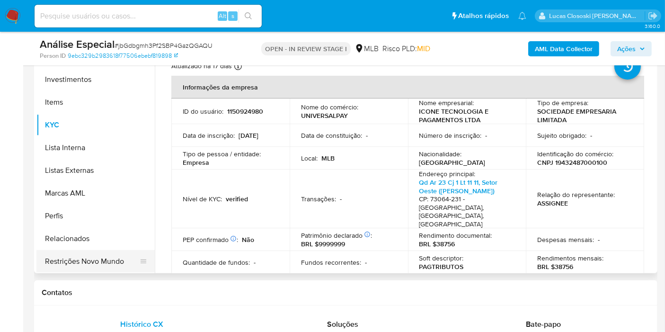
click at [108, 261] on button "Restrições Novo Mundo" at bounding box center [91, 261] width 111 height 23
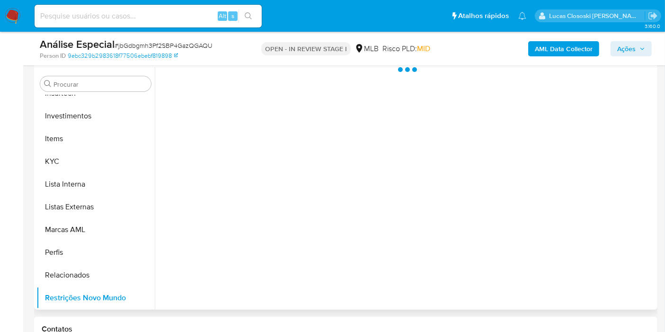
scroll to position [162, 0]
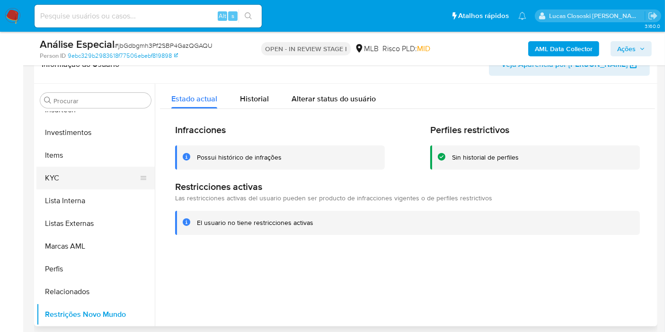
click at [90, 176] on button "KYC" at bounding box center [91, 178] width 111 height 23
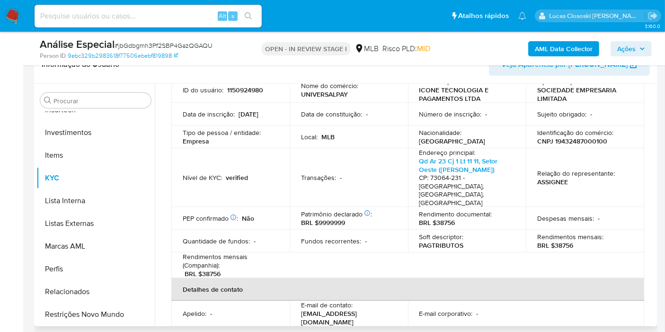
scroll to position [53, 0]
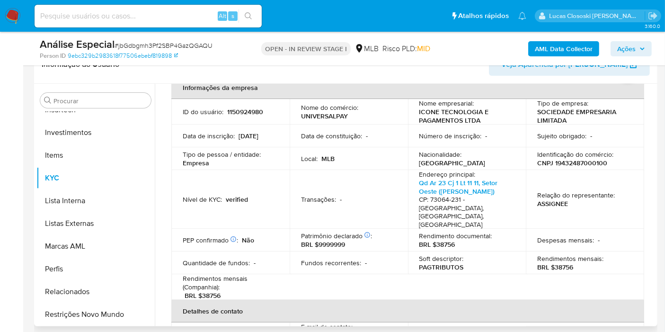
click at [578, 164] on p "CNPJ 19432487000100" at bounding box center [573, 163] width 70 height 9
copy p "19432487000100"
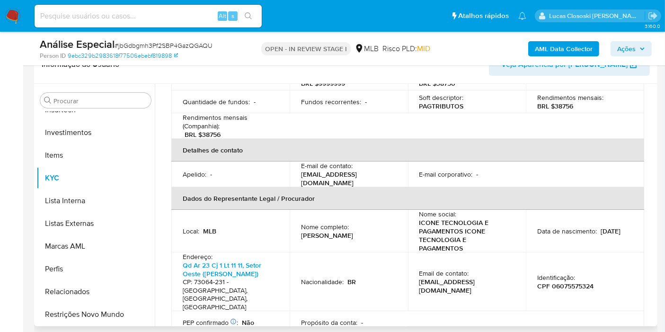
scroll to position [65, 0]
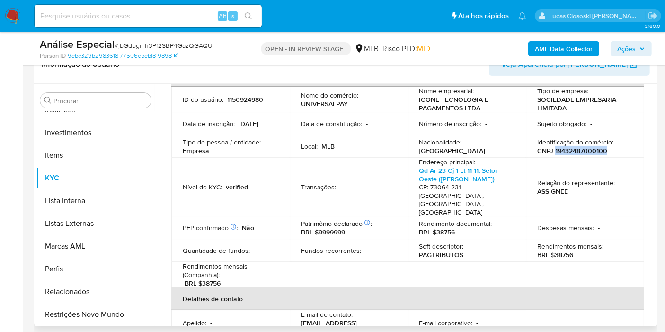
copy p "19432487000100"
click at [570, 142] on p "Identificação do comércio :" at bounding box center [576, 142] width 76 height 9
click at [566, 150] on p "CNPJ 19432487000100" at bounding box center [573, 150] width 70 height 9
copy p "19432487000100"
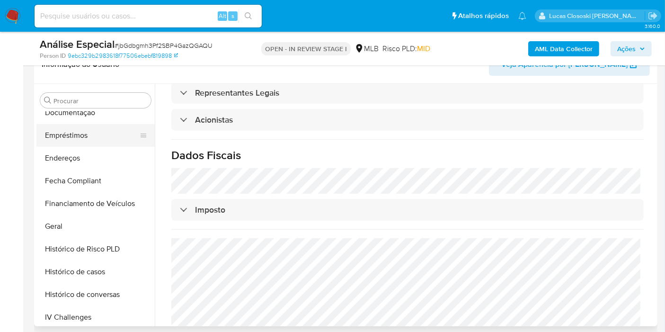
scroll to position [182, 0]
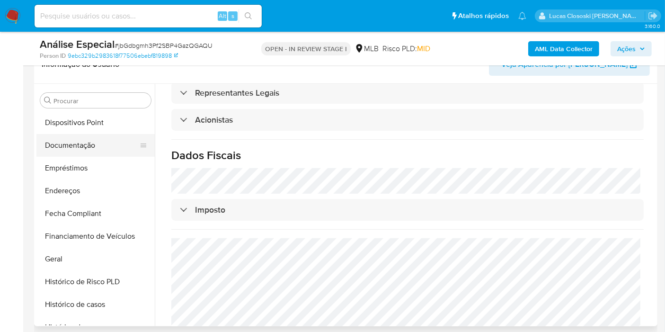
click at [69, 137] on button "Documentação" at bounding box center [91, 145] width 111 height 23
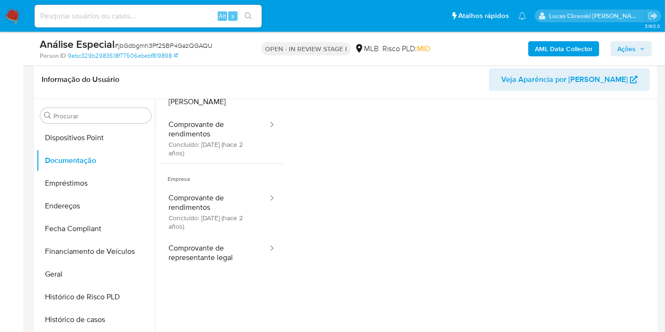
scroll to position [162, 0]
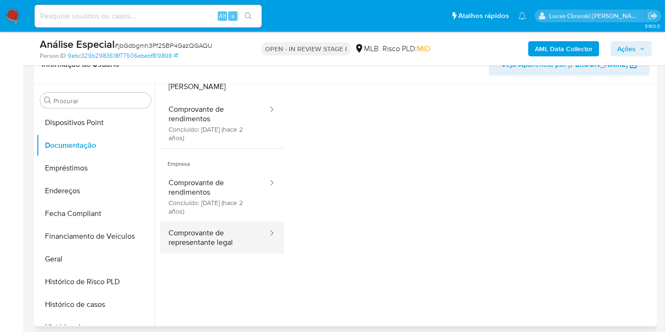
click at [233, 237] on button "Comprovante de representante legal" at bounding box center [214, 238] width 109 height 32
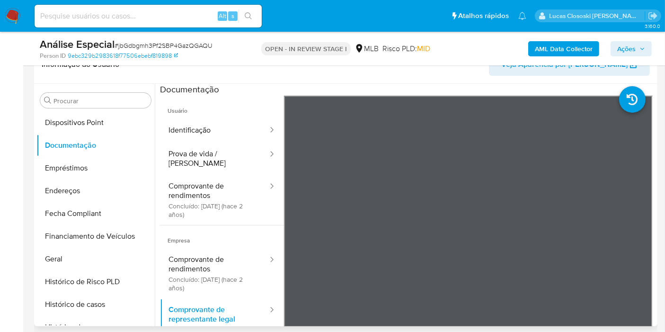
scroll to position [82, 0]
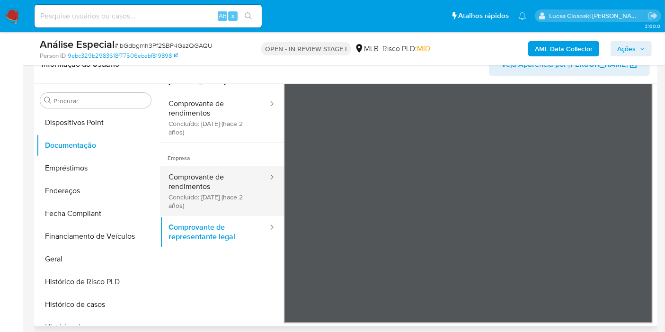
click at [173, 198] on button "Comprovante de rendimentos Concluído: 16/06/2023 (hace 2 años)" at bounding box center [214, 191] width 109 height 50
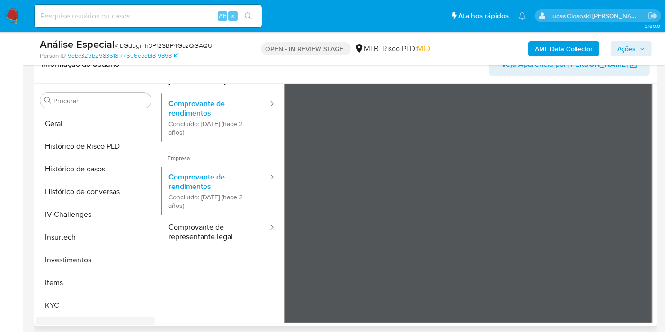
scroll to position [445, 0]
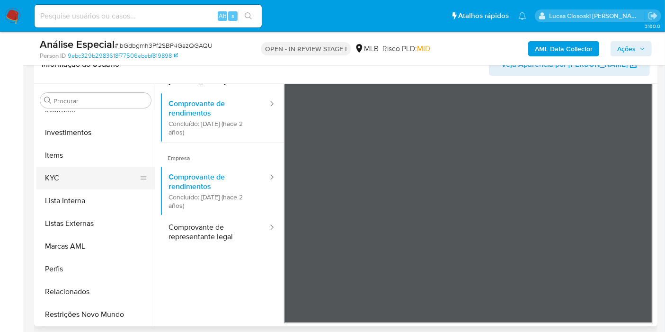
click at [61, 174] on button "KYC" at bounding box center [91, 178] width 111 height 23
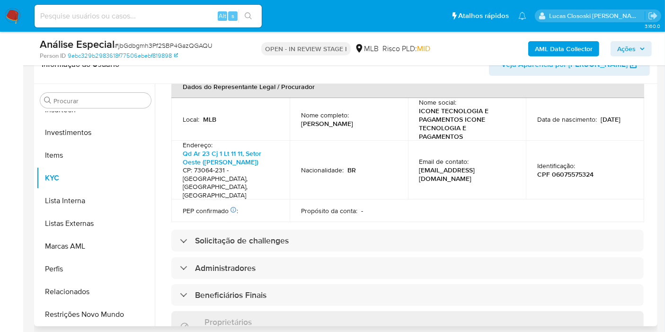
scroll to position [591, 0]
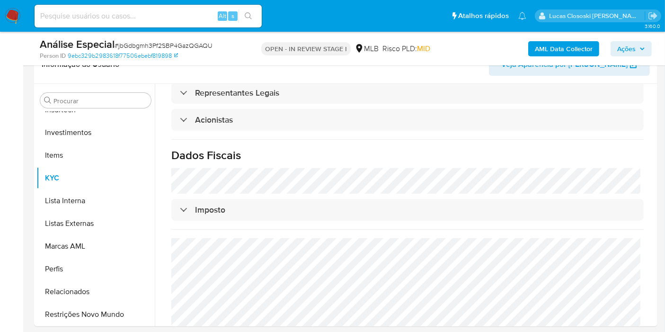
click at [142, 44] on span "# jbGdbgmh3Pf2SBP4GazQGAQU" at bounding box center [164, 45] width 98 height 9
copy span "jbGdbgmh3Pf2SBP4GazQGAQU"
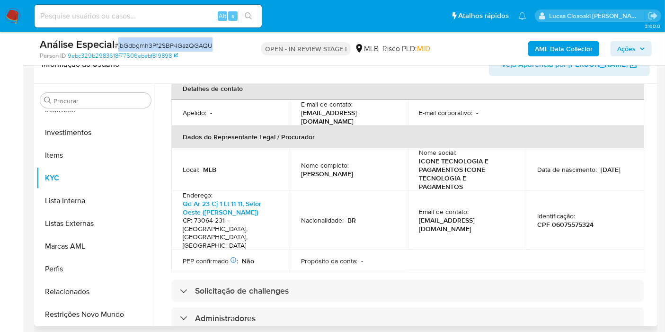
scroll to position [0, 0]
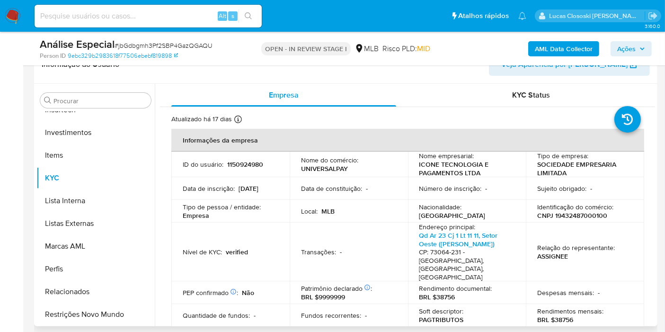
click at [294, 207] on td "Local : MLB" at bounding box center [349, 211] width 118 height 23
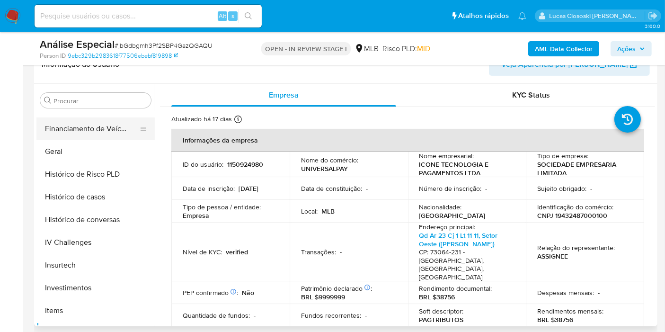
scroll to position [235, 0]
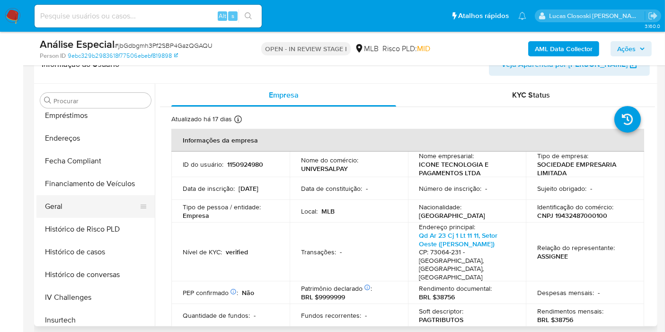
click at [76, 198] on button "Geral" at bounding box center [91, 206] width 111 height 23
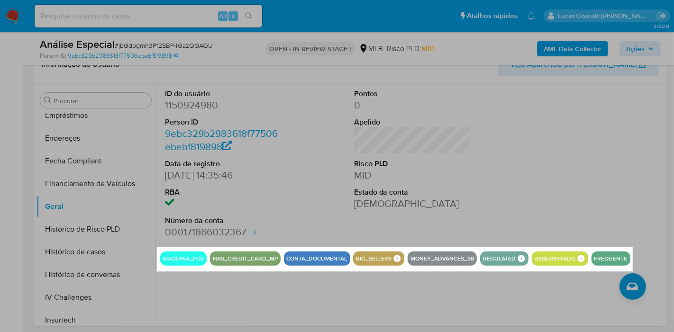
drag, startPoint x: 157, startPoint y: 247, endPoint x: 632, endPoint y: 271, distance: 476.2
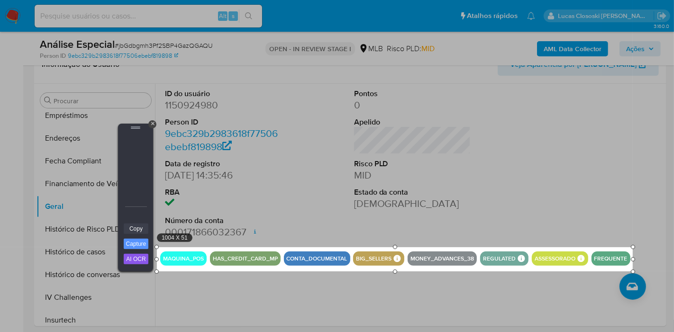
click at [139, 229] on link "Copy" at bounding box center [136, 229] width 25 height 10
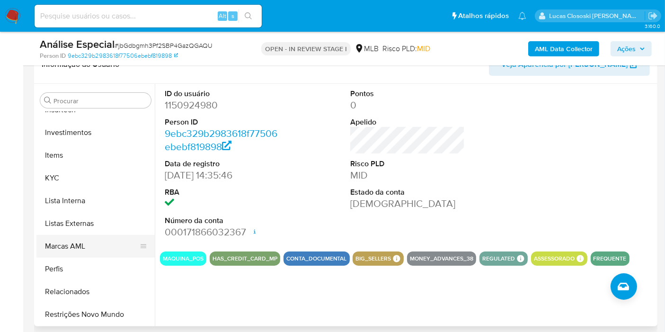
scroll to position [445, 0]
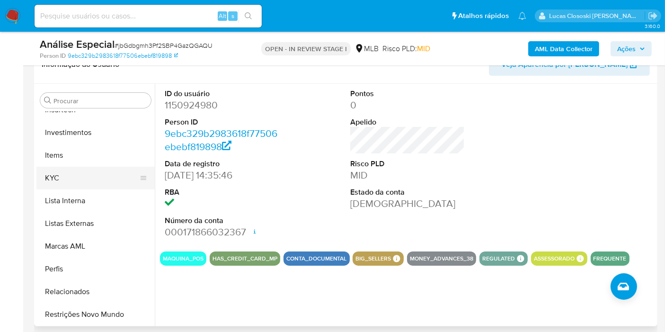
click at [71, 180] on button "KYC" at bounding box center [91, 178] width 111 height 23
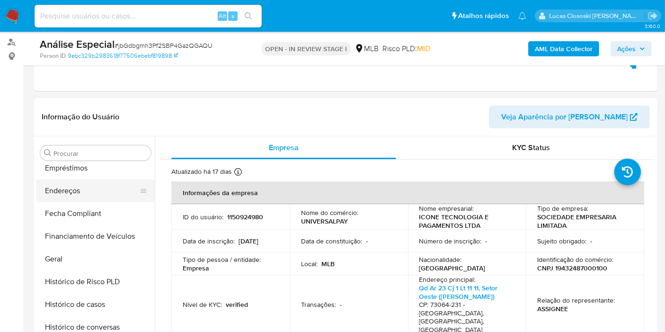
scroll to position [77, 0]
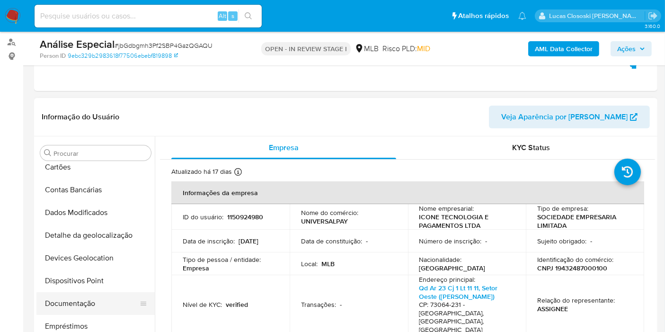
click at [93, 311] on button "Documentação" at bounding box center [91, 303] width 111 height 23
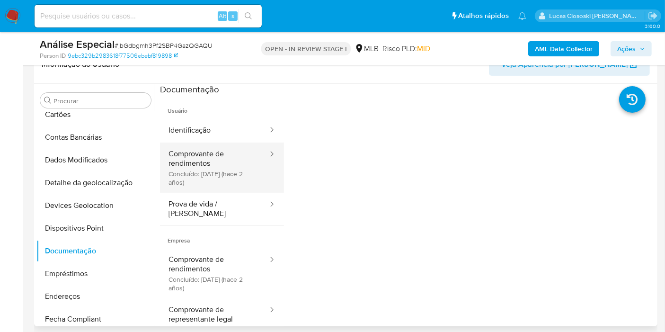
click at [171, 176] on button "Comprovante de rendimentos Concluído: 16/06/2023 (hace 2 años)" at bounding box center [214, 168] width 109 height 50
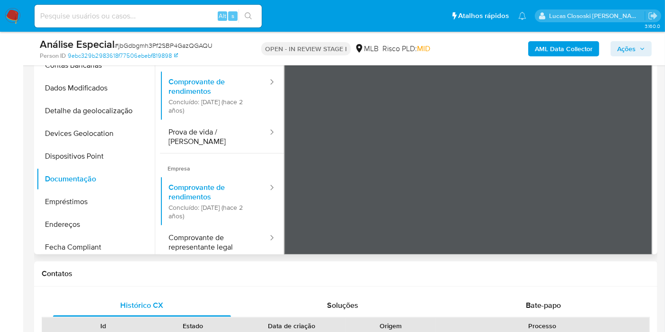
scroll to position [215, 0]
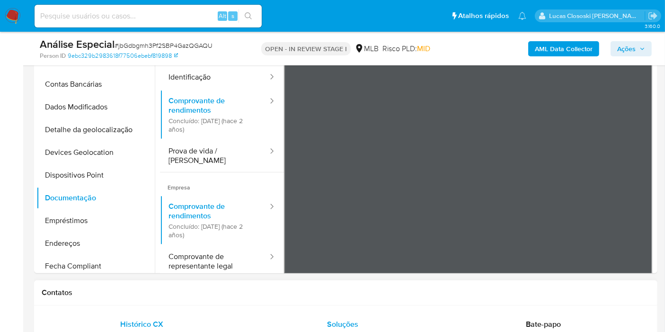
click at [279, 315] on div "Soluções" at bounding box center [343, 324] width 178 height 23
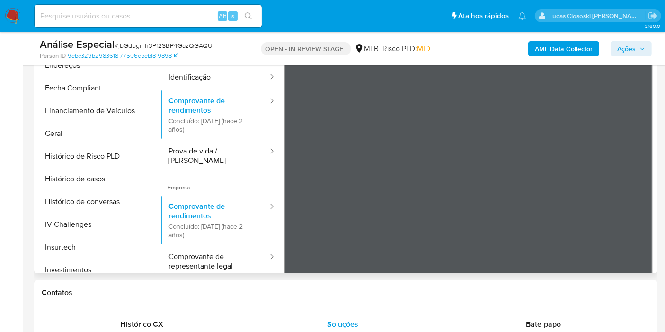
scroll to position [340, 0]
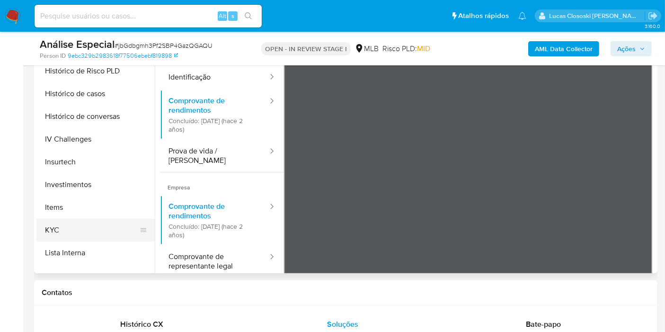
click at [70, 223] on button "KYC" at bounding box center [91, 230] width 111 height 23
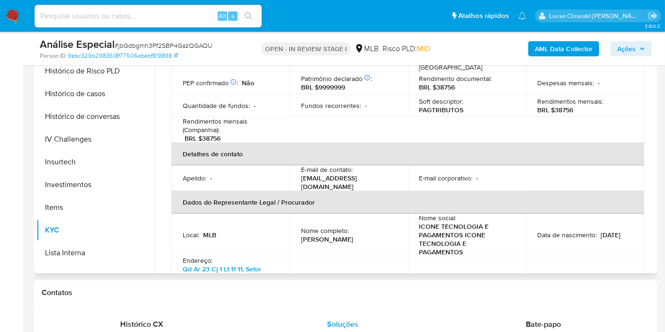
scroll to position [158, 0]
drag, startPoint x: 302, startPoint y: 215, endPoint x: 336, endPoint y: 224, distance: 35.3
click at [336, 234] on p "Mateus Felipe Vogado Jacobina" at bounding box center [327, 238] width 52 height 9
copy p "Mateus Felipe Vogado Jacobina"
click at [562, 285] on p "CPF 06075575324" at bounding box center [566, 289] width 56 height 9
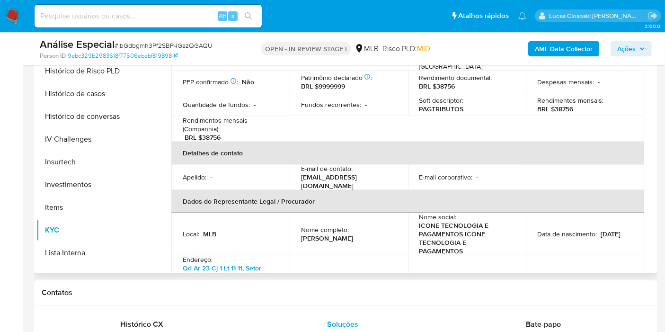
click at [562, 285] on p "CPF 06075575324" at bounding box center [566, 289] width 56 height 9
copy p "06075575324"
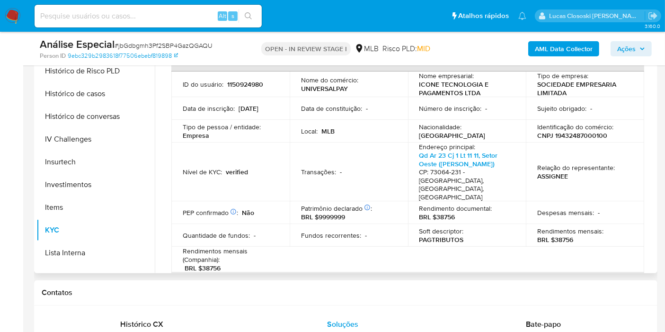
scroll to position [0, 0]
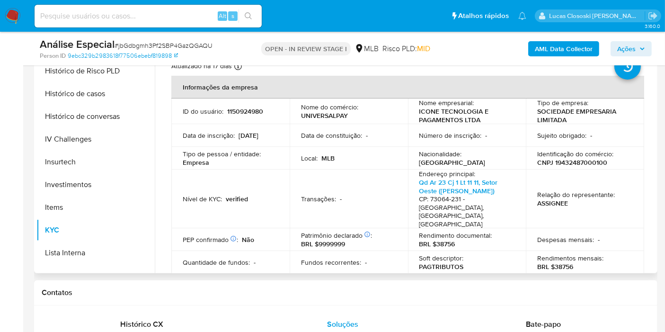
click at [559, 162] on p "CNPJ 19432487000100" at bounding box center [573, 162] width 70 height 9
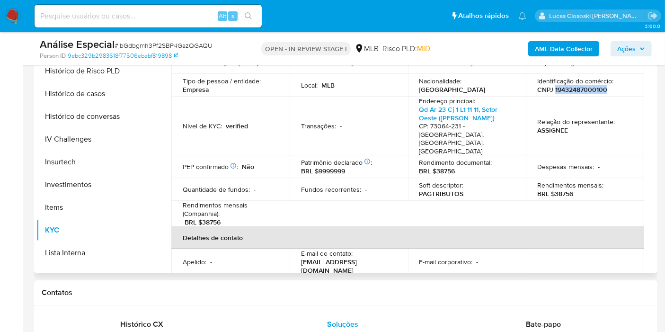
scroll to position [158, 0]
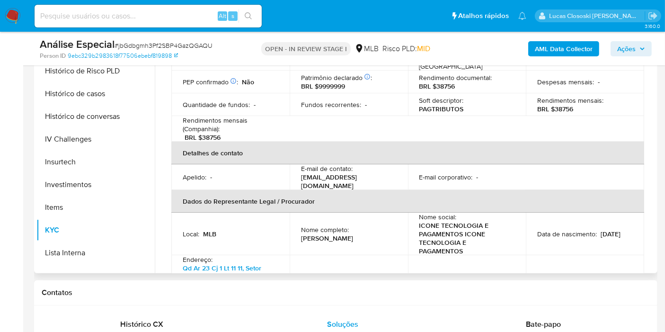
click at [569, 285] on p "CPF 06075575324" at bounding box center [566, 289] width 56 height 9
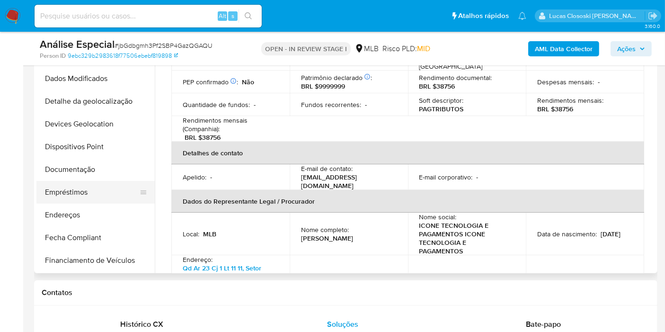
scroll to position [77, 0]
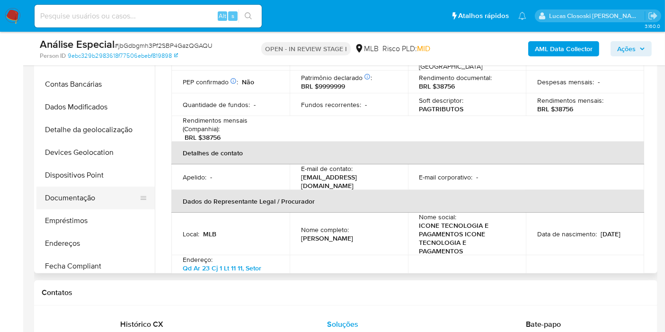
click at [87, 202] on button "Documentação" at bounding box center [91, 198] width 111 height 23
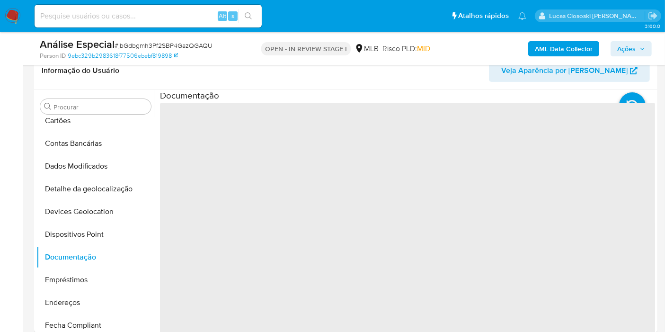
scroll to position [109, 0]
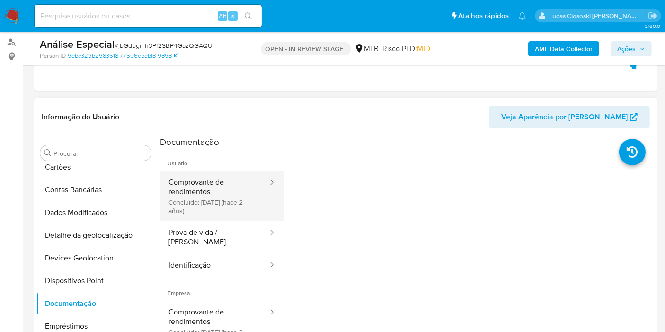
click at [207, 178] on button "Comprovante de rendimentos Concluído: 16/06/2023 (hace 2 años)" at bounding box center [214, 196] width 109 height 50
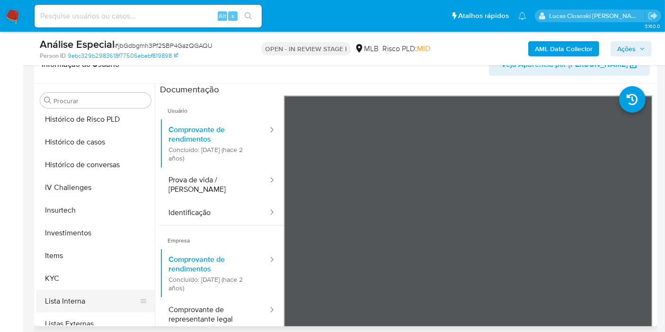
scroll to position [393, 0]
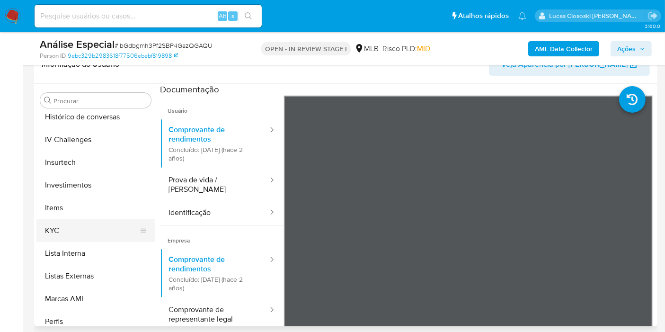
click at [59, 231] on button "KYC" at bounding box center [91, 230] width 111 height 23
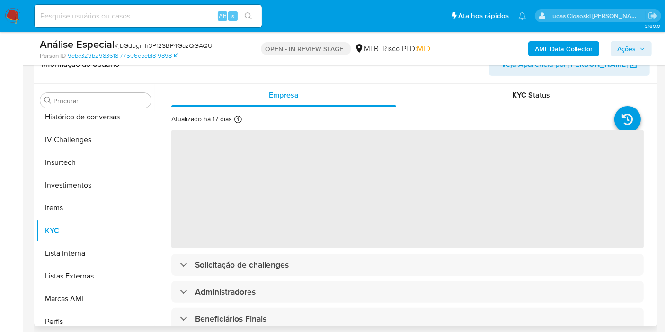
click at [418, 79] on div "Informação do Usuário Veja Aparência por Pessoa" at bounding box center [346, 64] width 624 height 38
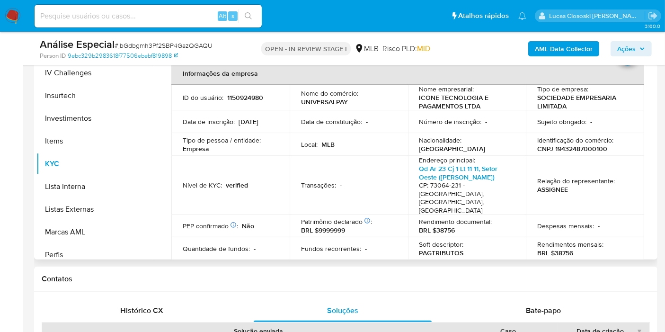
scroll to position [162, 0]
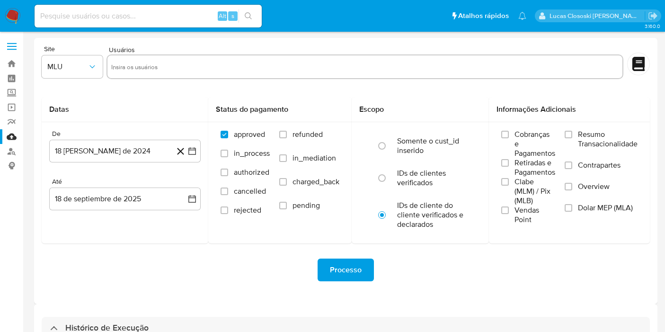
select select "10"
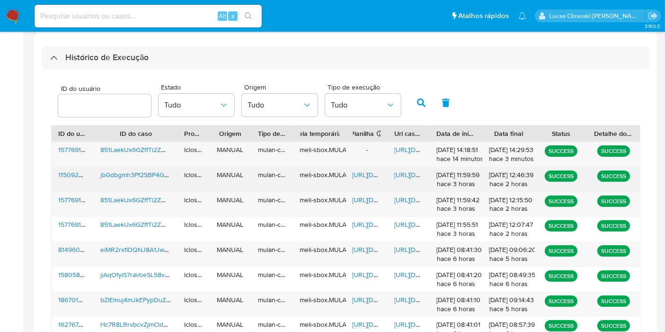
click at [411, 173] on span "https://docs.google.com/document/d/11hjGKLLPUbj0Vw_-x6qpSHlaZ2LR1zhJOtFMo6kiE5M…" at bounding box center [427, 174] width 65 height 9
click at [361, 177] on span "https://docs.google.com/spreadsheets/d/1yf833-1gbasH8eWfM4kS8QZheVgk1TfforPAQhP…" at bounding box center [385, 174] width 65 height 9
click at [405, 175] on span "https://docs.google.com/document/d/11hjGKLLPUbj0Vw_-x6qpSHlaZ2LR1zhJOtFMo6kiE5M…" at bounding box center [427, 174] width 65 height 9
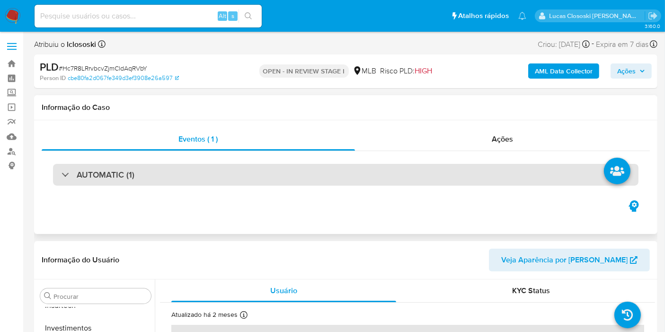
click at [212, 164] on div "AUTOMATIC (1)" at bounding box center [346, 175] width 586 height 22
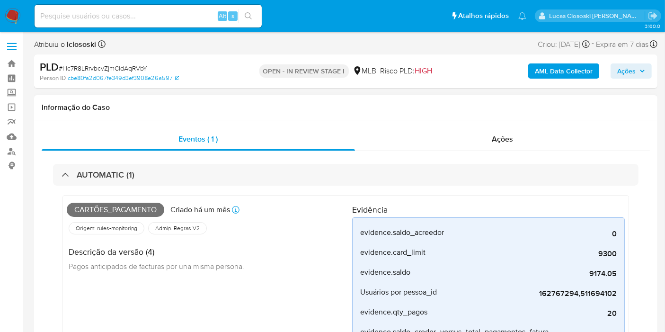
click at [259, 160] on div "AUTOMATIC (1) Cartões_pagamento Criado há um mês Criado: [DATE] 00:21:42 Origem…" at bounding box center [346, 334] width 609 height 367
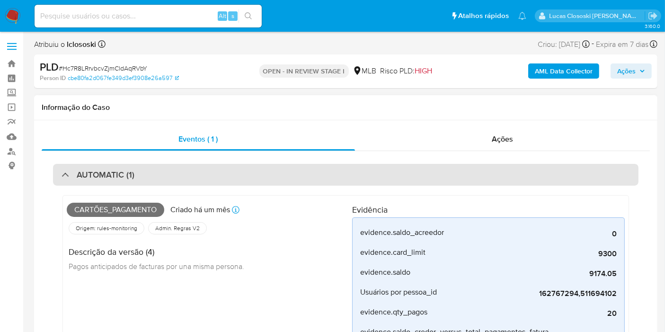
click at [259, 166] on div "AUTOMATIC (1)" at bounding box center [346, 175] width 586 height 22
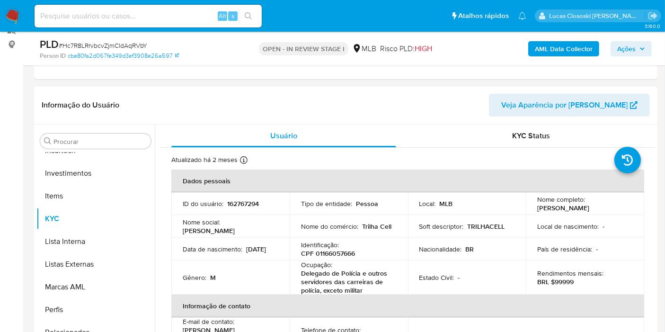
scroll to position [158, 0]
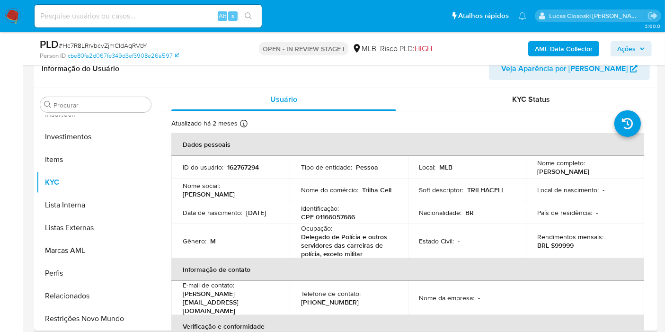
click at [339, 216] on p "CPF 01166057666" at bounding box center [328, 217] width 54 height 9
copy p "01166057666"
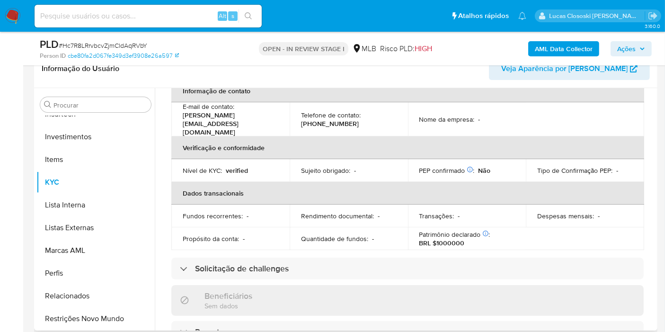
scroll to position [20, 0]
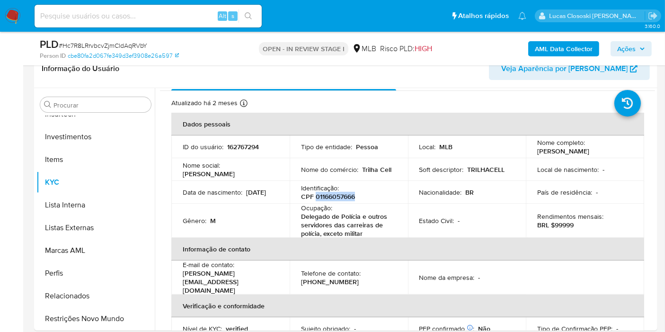
click at [540, 45] on b "AML Data Collector" at bounding box center [564, 48] width 58 height 15
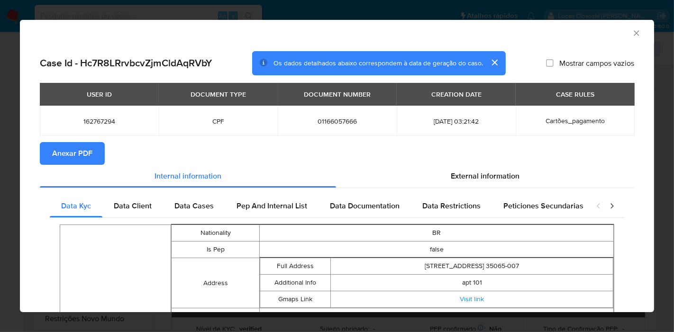
click at [92, 154] on button "Anexar PDF" at bounding box center [72, 153] width 65 height 23
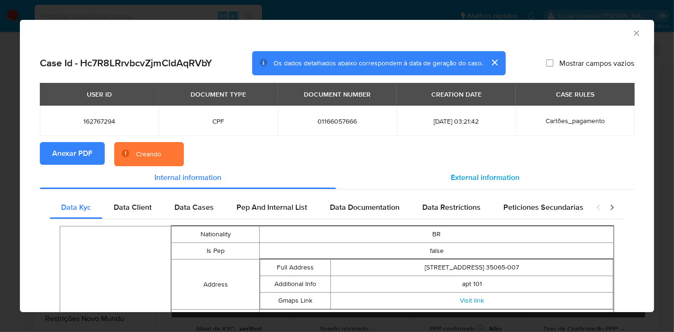
click at [432, 189] on div "External information" at bounding box center [485, 177] width 298 height 23
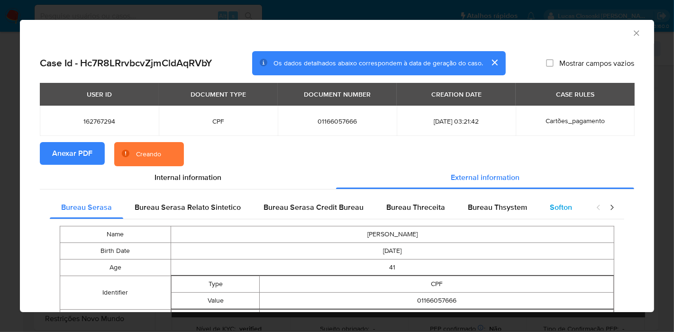
click at [563, 214] on div "Softon" at bounding box center [560, 207] width 45 height 23
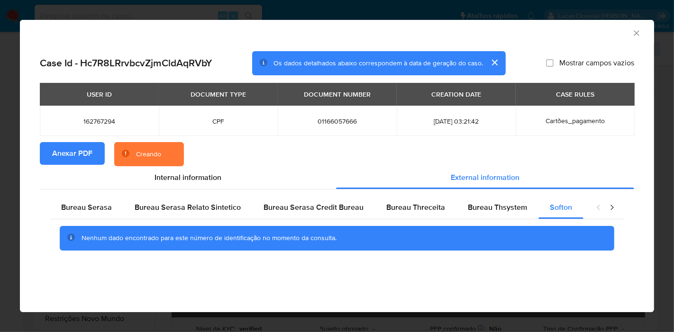
click at [639, 34] on icon "Fechar a janela" at bounding box center [635, 32] width 9 height 9
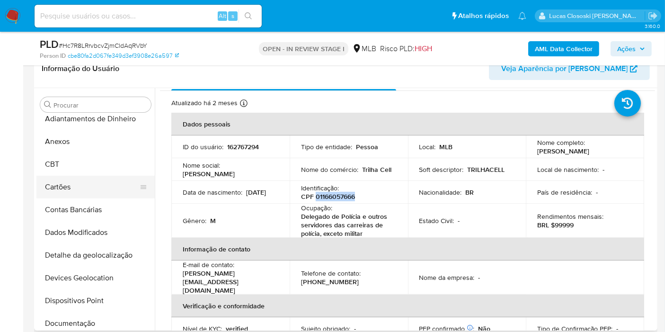
scroll to position [0, 0]
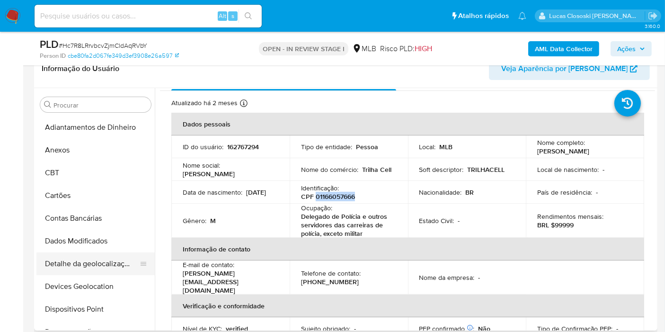
click at [103, 266] on button "Detalhe da geolocalização" at bounding box center [91, 263] width 111 height 23
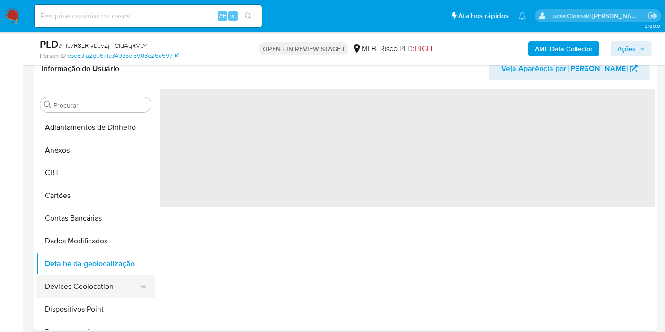
click at [103, 279] on button "Devices Geolocation" at bounding box center [91, 286] width 111 height 23
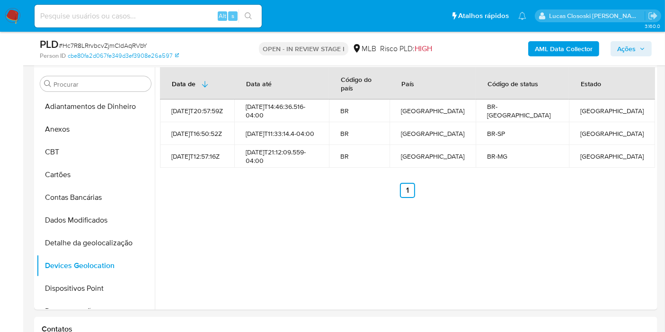
scroll to position [172, 0]
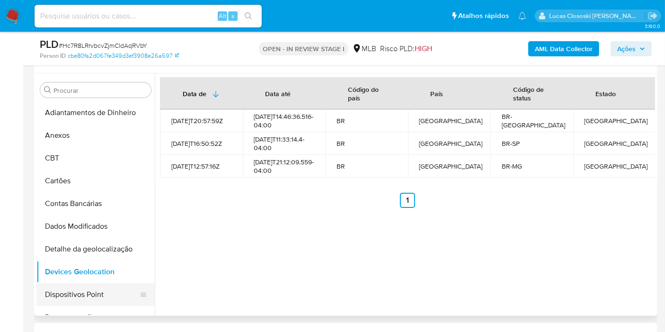
click at [90, 284] on button "Dispositivos Point" at bounding box center [91, 294] width 111 height 23
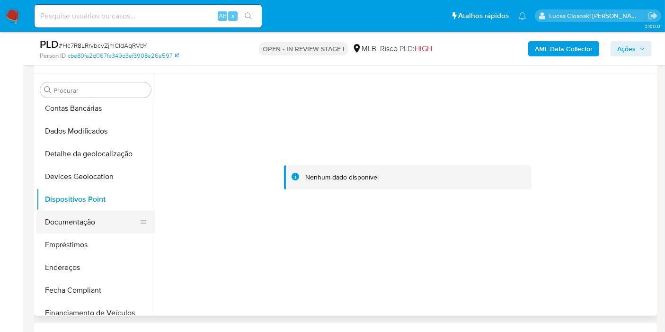
scroll to position [105, 0]
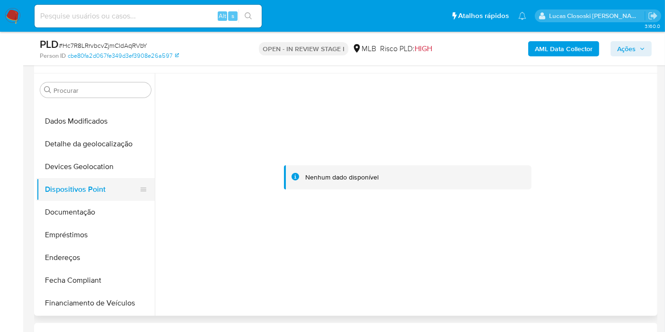
click at [96, 194] on button "Dispositivos Point" at bounding box center [91, 189] width 111 height 23
click at [98, 201] on button "Documentação" at bounding box center [91, 212] width 111 height 23
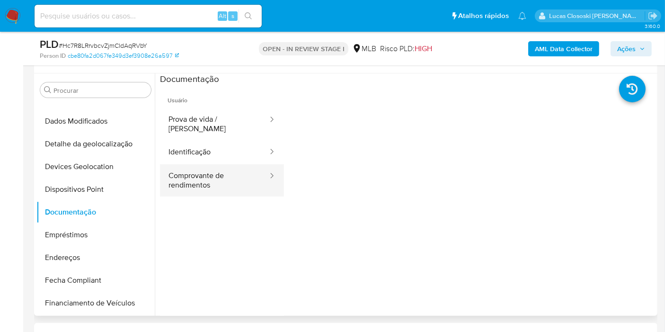
click at [204, 179] on button "Comprovante de rendimentos" at bounding box center [214, 180] width 109 height 32
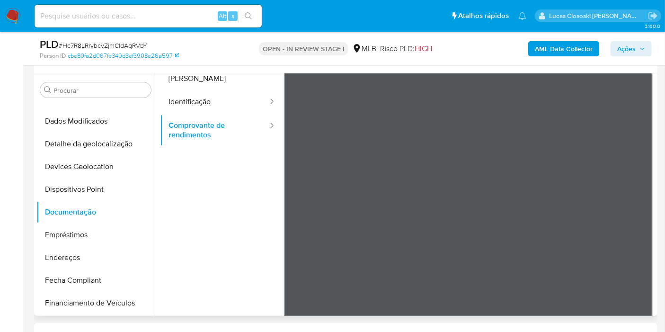
scroll to position [82, 0]
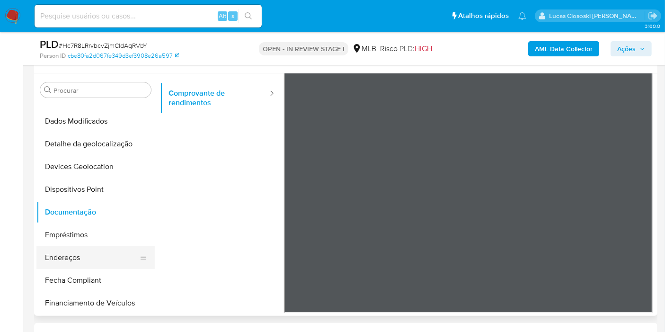
click at [86, 246] on button "Endereços" at bounding box center [91, 257] width 111 height 23
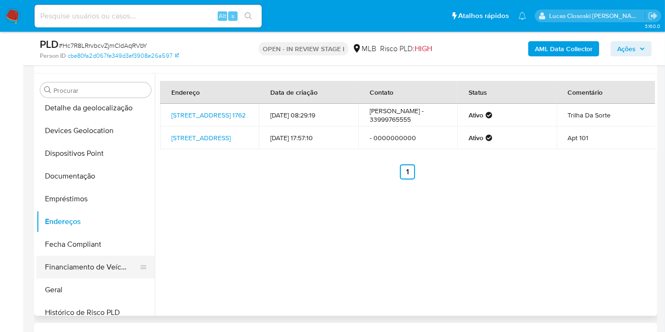
scroll to position [158, 0]
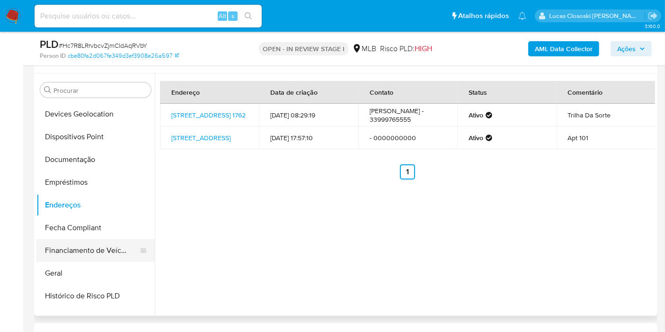
click at [81, 259] on button "Financiamento de Veículos" at bounding box center [91, 250] width 111 height 23
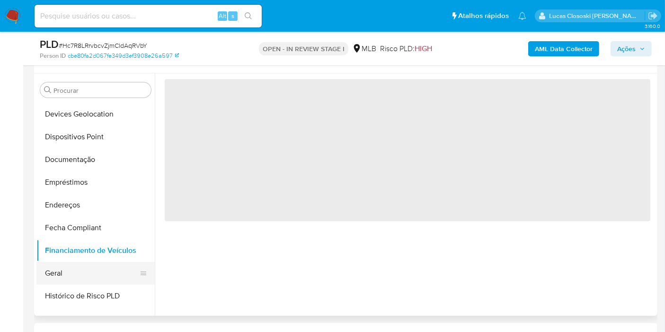
click at [78, 263] on button "Geral" at bounding box center [91, 273] width 111 height 23
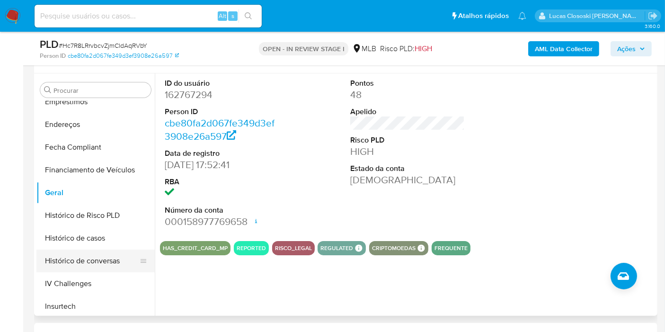
scroll to position [315, 0]
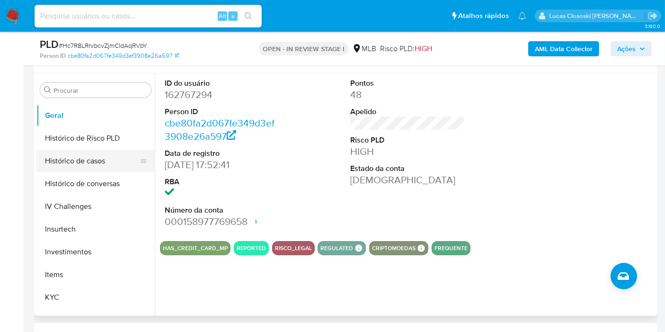
click at [92, 158] on button "Histórico de casos" at bounding box center [91, 161] width 111 height 23
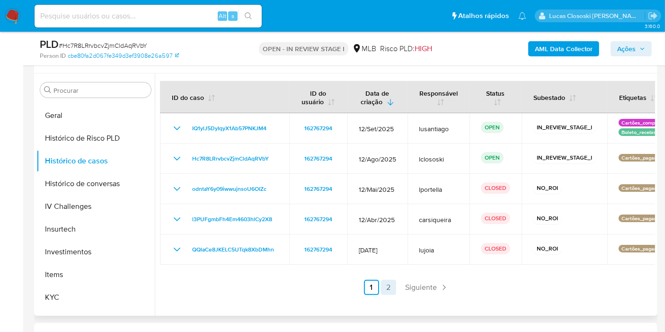
click at [388, 290] on link "2" at bounding box center [388, 287] width 15 height 15
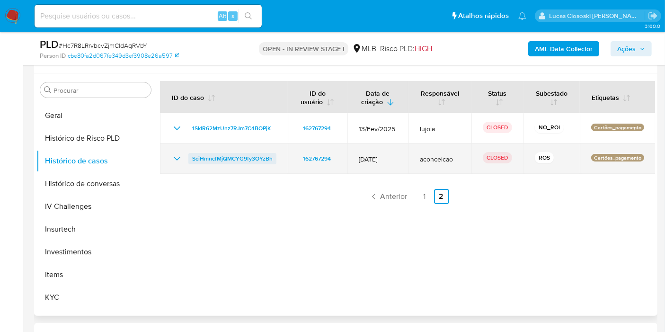
drag, startPoint x: 286, startPoint y: 160, endPoint x: 191, endPoint y: 155, distance: 94.4
click at [191, 155] on tr "SciHmncfMjQMCYG9fy3OYzBh 162767294 [DATE] aconceicao CLOSED ROS Cartões_pagamen…" at bounding box center [408, 159] width 496 height 30
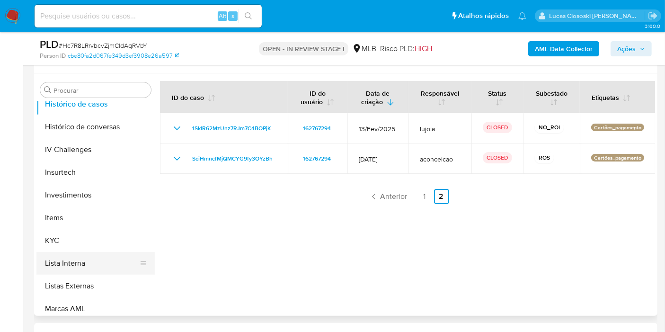
scroll to position [421, 0]
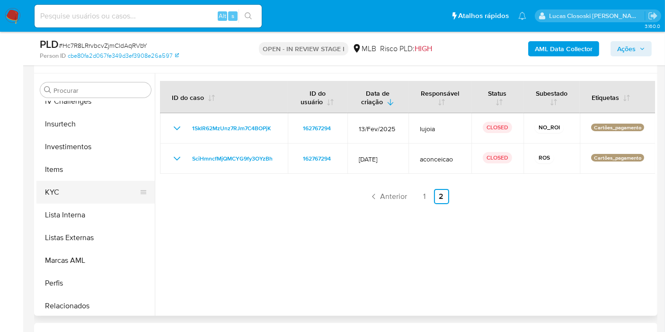
click at [96, 187] on button "KYC" at bounding box center [91, 192] width 111 height 23
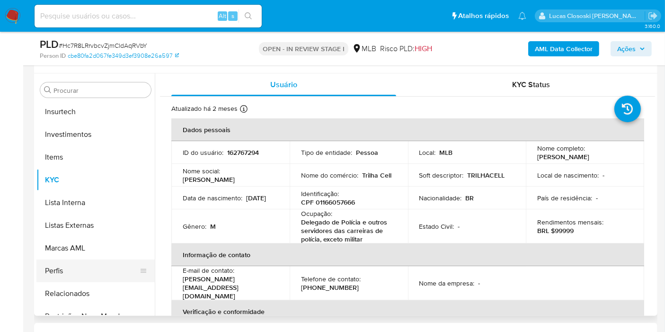
scroll to position [445, 0]
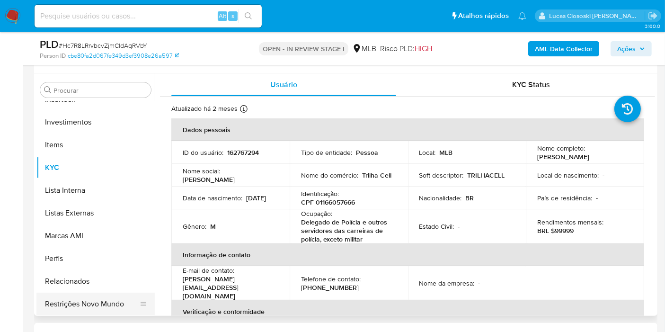
click at [78, 295] on button "Restrições Novo Mundo" at bounding box center [91, 304] width 111 height 23
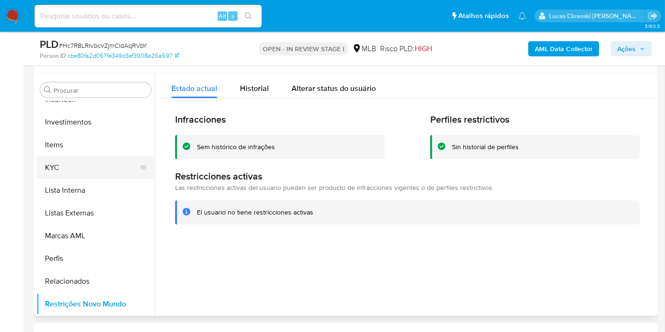
click at [63, 161] on button "KYC" at bounding box center [91, 167] width 111 height 23
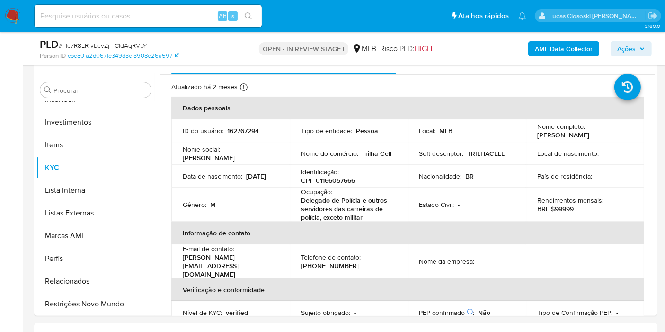
scroll to position [0, 0]
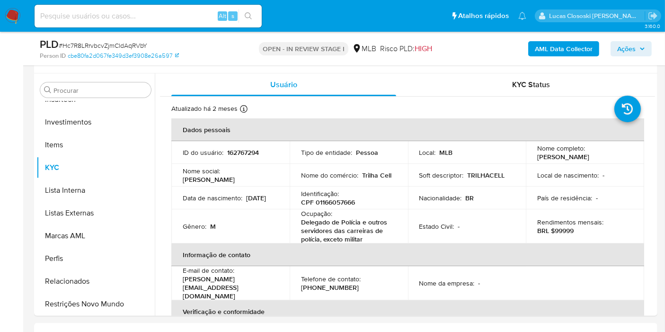
click at [122, 48] on span "# Hc7R8LRrvbcvZjmCldAqRVbY" at bounding box center [103, 45] width 89 height 9
copy span "Hc7R8LRrvbcvZjmCldAqRVbY"
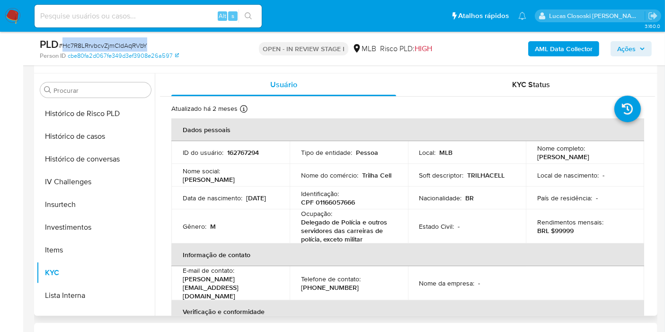
scroll to position [182, 0]
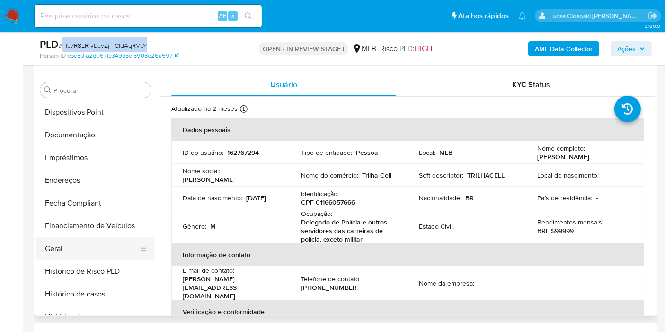
click at [66, 241] on button "Geral" at bounding box center [91, 248] width 111 height 23
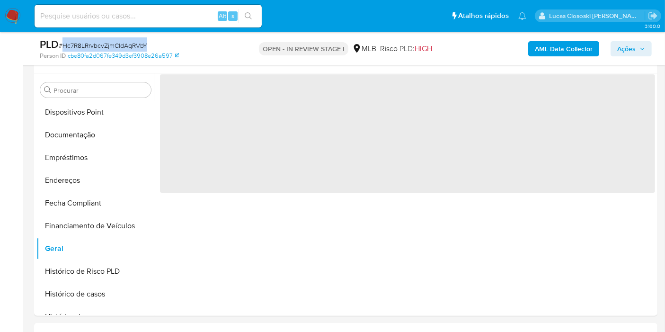
click at [186, 35] on div "PLD # Hc7R8LRrvbcvZjmCldAqRVbY Person ID cbe80fa2d067fe349d3ef3908e26a597 OPEN …" at bounding box center [346, 49] width 624 height 34
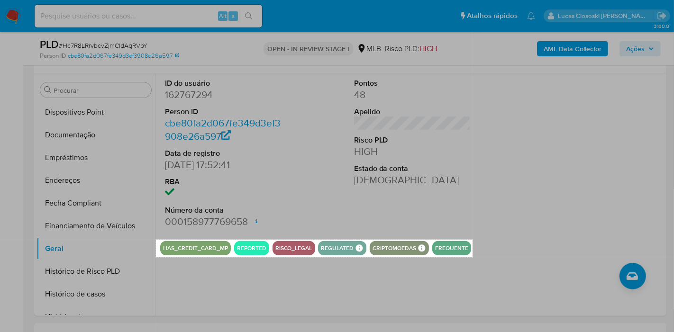
drag, startPoint x: 155, startPoint y: 240, endPoint x: 472, endPoint y: 257, distance: 317.4
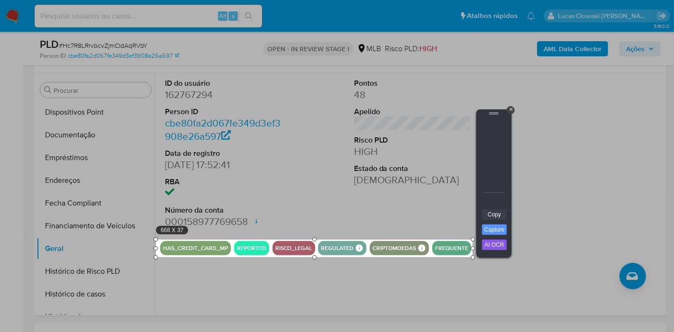
click at [502, 217] on link "Copy" at bounding box center [494, 214] width 25 height 10
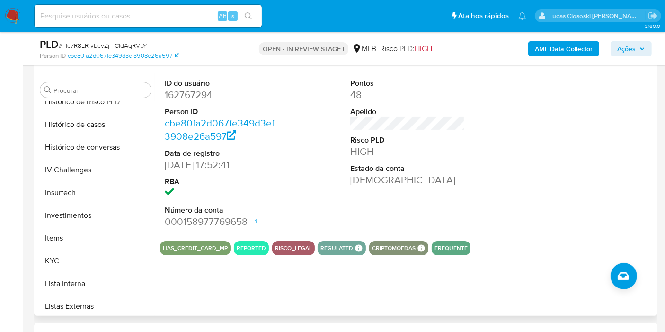
scroll to position [445, 0]
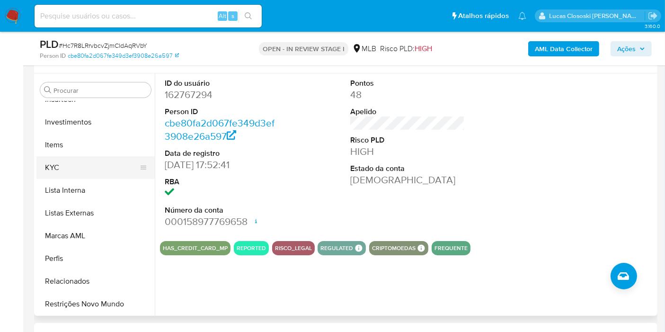
click at [73, 158] on button "KYC" at bounding box center [91, 167] width 111 height 23
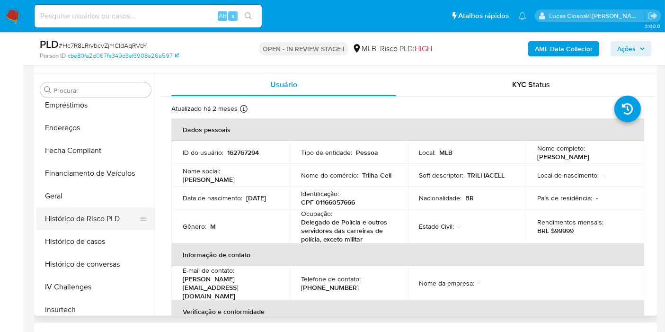
scroll to position [130, 0]
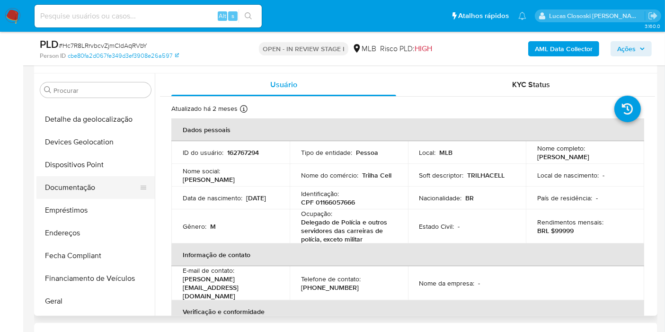
click at [82, 193] on button "Documentação" at bounding box center [91, 187] width 111 height 23
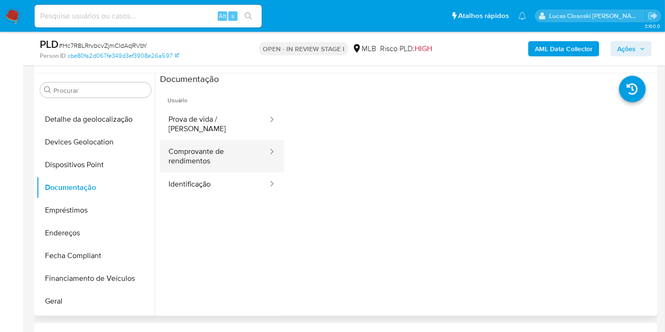
click at [225, 140] on button "Comprovante de rendimentos" at bounding box center [214, 156] width 109 height 32
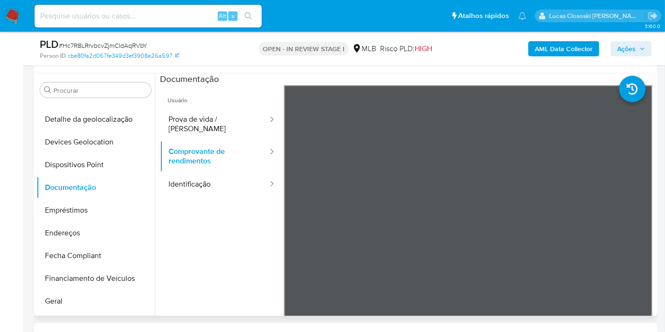
scroll to position [82, 0]
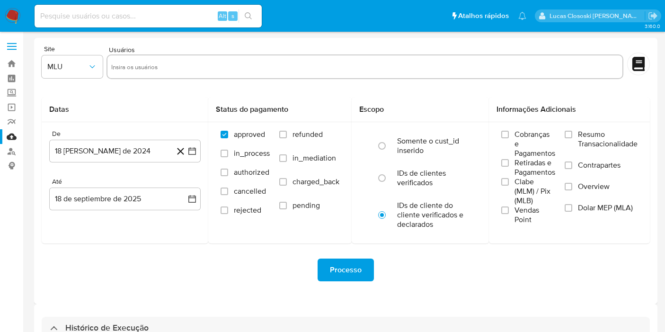
select select "10"
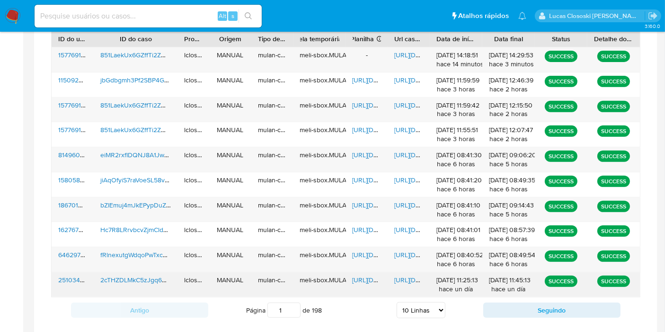
scroll to position [416, 0]
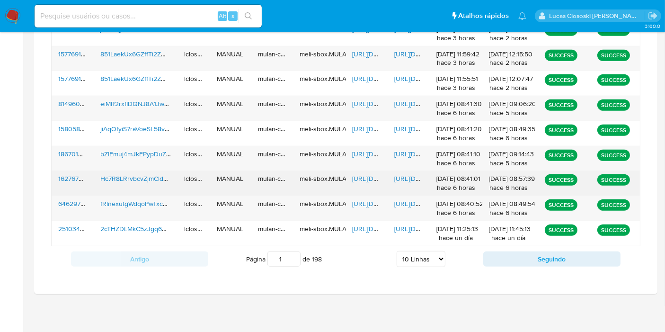
click at [364, 174] on span "[URL][DOMAIN_NAME]" at bounding box center [385, 178] width 65 height 9
click at [414, 174] on span "[URL][DOMAIN_NAME]" at bounding box center [427, 178] width 65 height 9
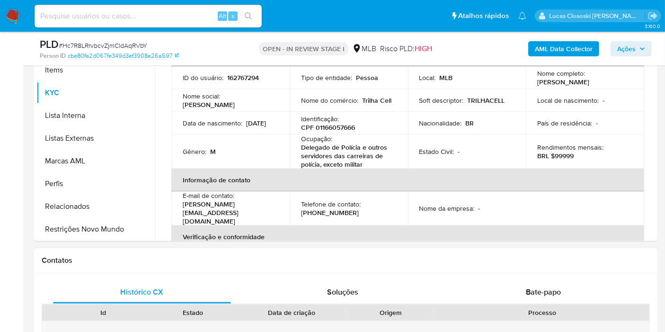
scroll to position [263, 0]
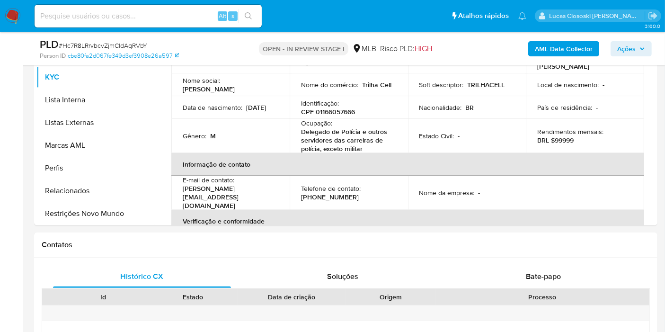
click at [90, 215] on button "Restrições Novo Mundo" at bounding box center [91, 213] width 111 height 23
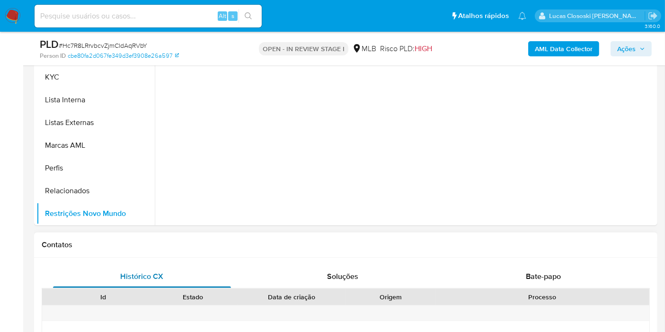
scroll to position [210, 0]
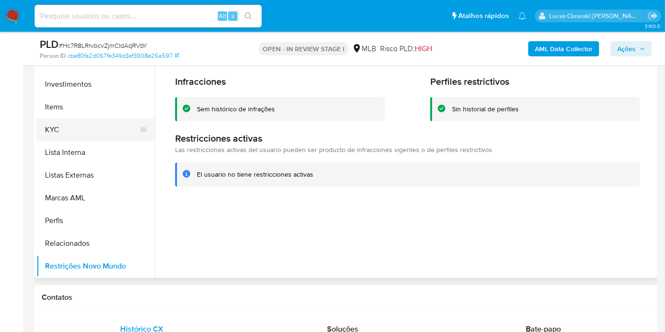
click at [72, 126] on button "KYC" at bounding box center [91, 129] width 111 height 23
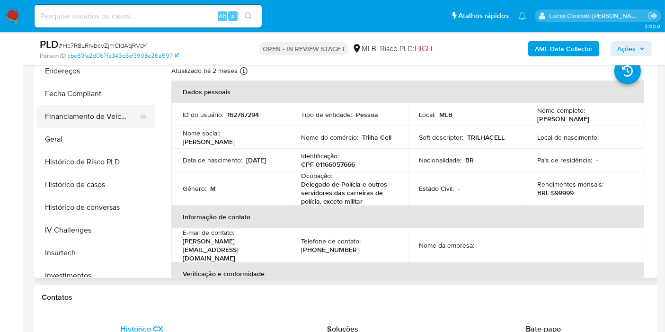
scroll to position [182, 0]
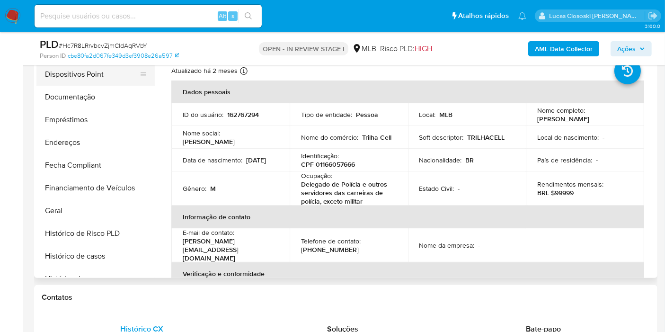
click at [105, 77] on button "Dispositivos Point" at bounding box center [91, 74] width 111 height 23
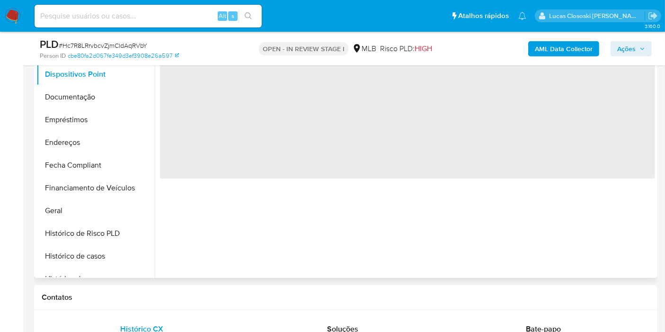
click at [309, 136] on span "‌" at bounding box center [407, 107] width 495 height 142
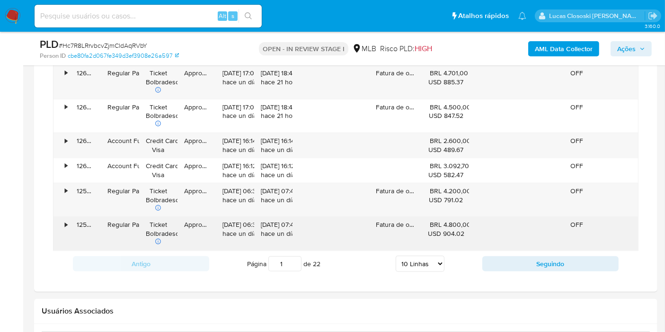
scroll to position [1105, 0]
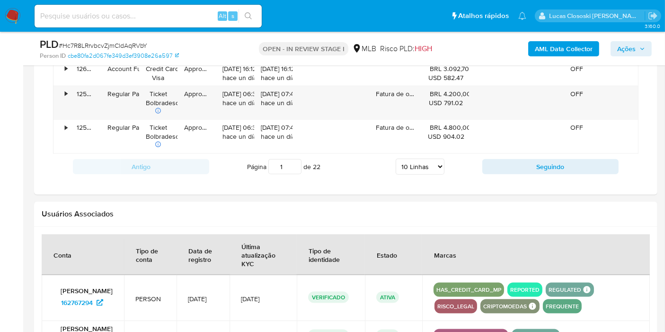
click at [422, 160] on select "5 Linhas 10 Linhas 20 Linhas 25 Linhas 50 Linhas 100 Linhas" at bounding box center [420, 167] width 49 height 16
select select "100"
click at [396, 159] on select "5 Linhas 10 Linhas 20 Linhas 25 Linhas 50 Linhas 100 Linhas" at bounding box center [420, 167] width 49 height 16
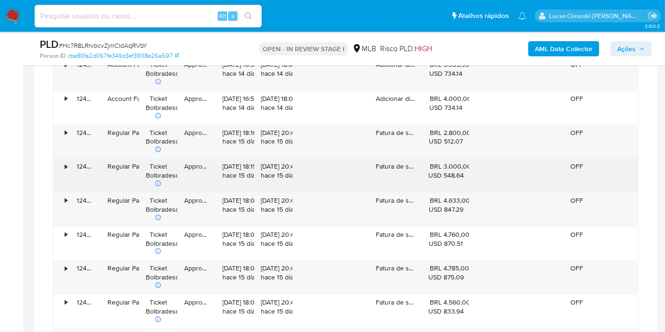
scroll to position [2526, 0]
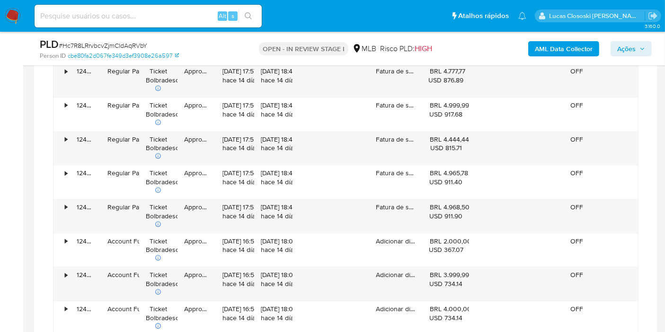
click at [626, 46] on span "Ações" at bounding box center [627, 48] width 18 height 15
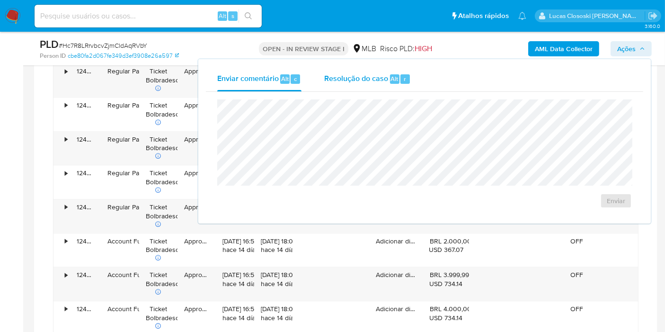
click at [405, 77] on span "r" at bounding box center [405, 78] width 2 height 9
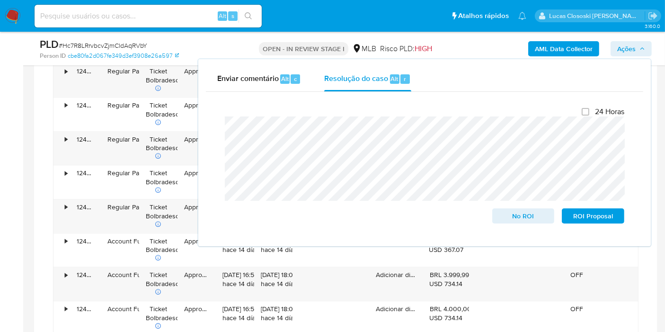
click at [628, 49] on span "Ações" at bounding box center [627, 48] width 18 height 15
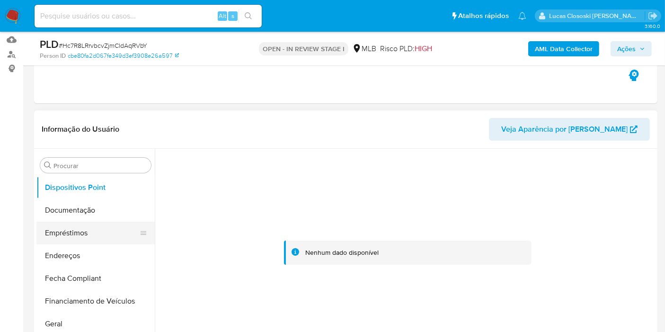
scroll to position [105, 0]
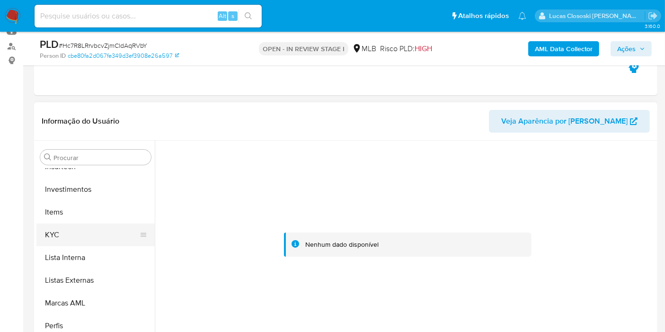
click at [63, 233] on button "KYC" at bounding box center [91, 235] width 111 height 23
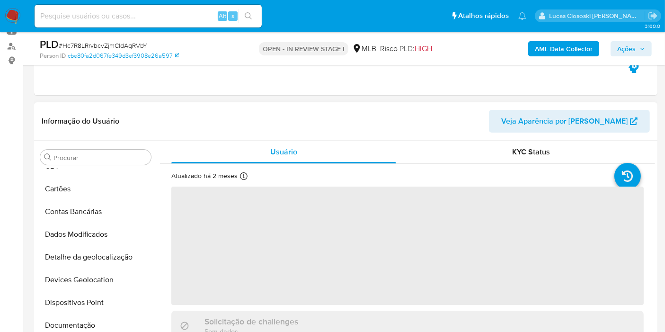
scroll to position [0, 0]
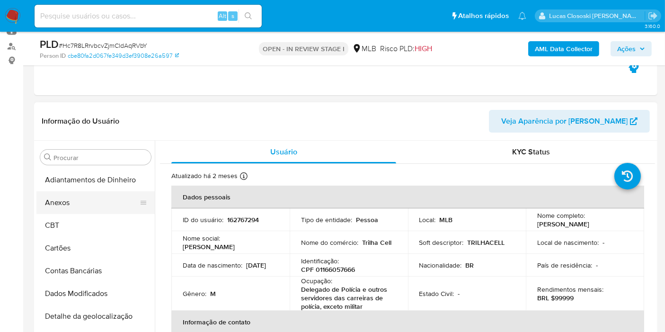
click at [76, 202] on button "Anexos" at bounding box center [91, 202] width 111 height 23
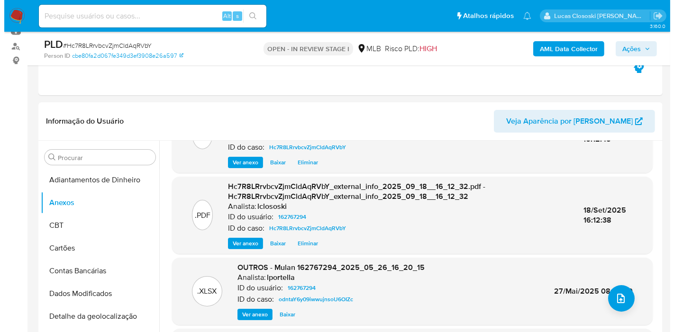
scroll to position [100, 0]
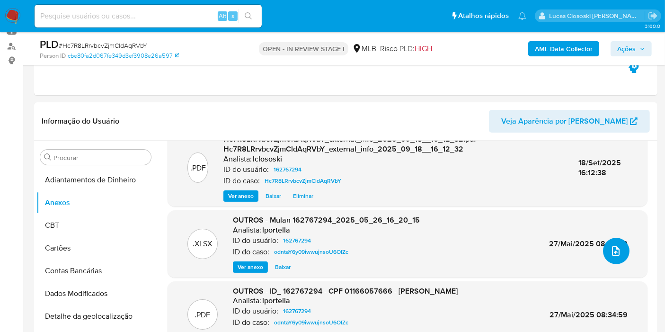
click at [615, 253] on icon "upload-file" at bounding box center [616, 250] width 11 height 11
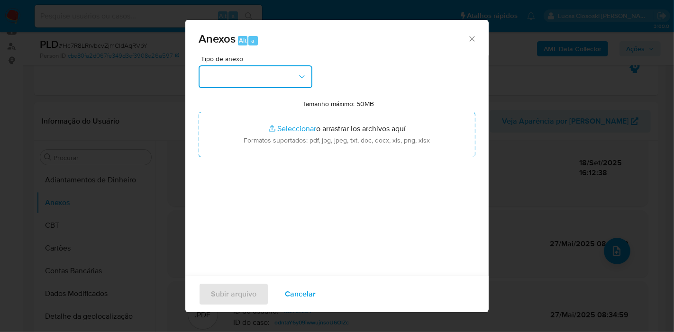
click at [261, 86] on button "button" at bounding box center [255, 76] width 114 height 23
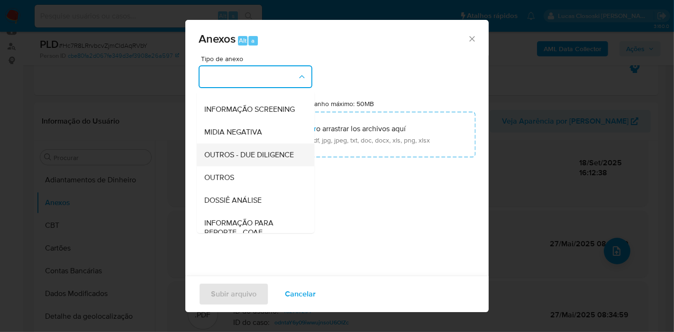
scroll to position [105, 0]
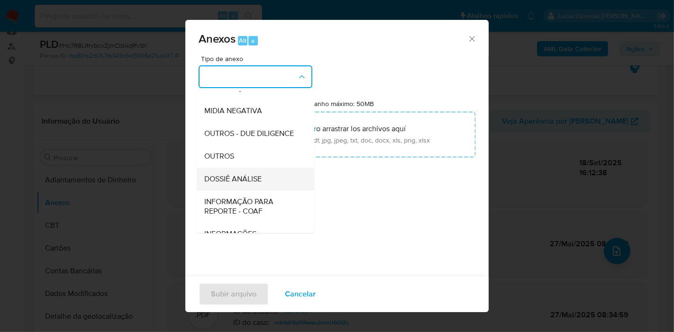
click at [241, 184] on span "DOSSIÊ ANÁLISE" at bounding box center [232, 178] width 57 height 9
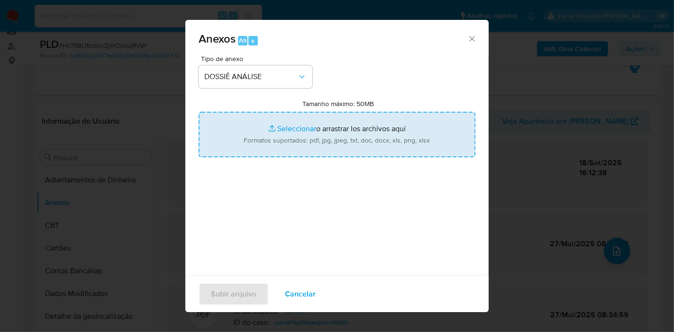
click at [265, 150] on input "Tamanho máximo: 50MB Seleccionar archivos" at bounding box center [336, 134] width 277 height 45
type input "C:\fakepath\2º SAR - XXXX - CPF 01166057666 - LEANDRO RICARDO ZELNICK.pdf"
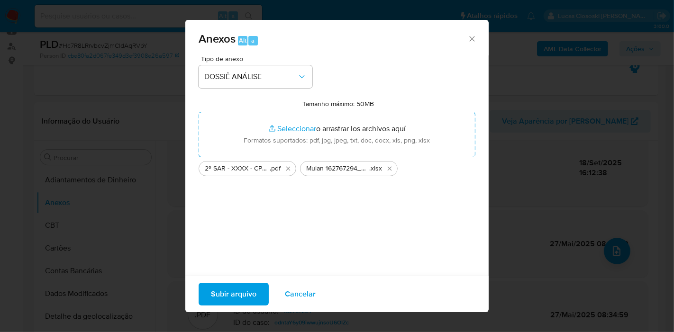
drag, startPoint x: 265, startPoint y: 150, endPoint x: 236, endPoint y: 285, distance: 138.1
click at [236, 285] on span "Subir arquivo" at bounding box center [233, 294] width 45 height 21
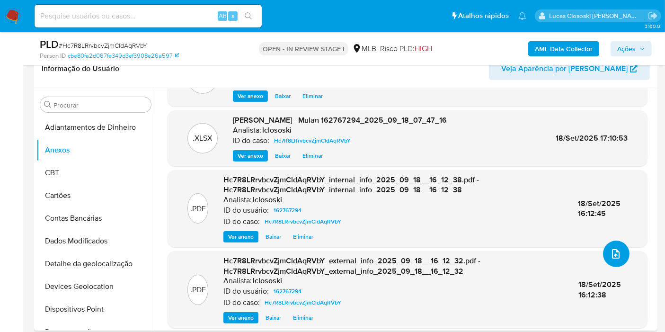
scroll to position [77, 0]
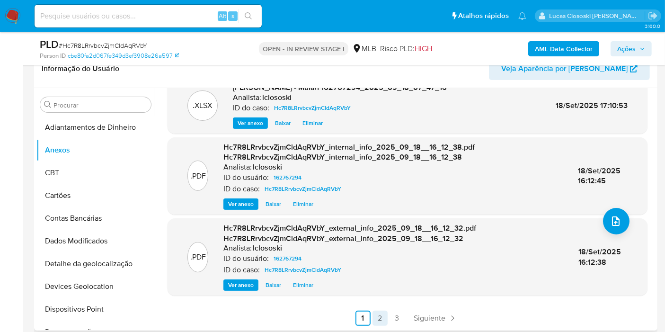
click at [374, 314] on link "2" at bounding box center [380, 318] width 15 height 15
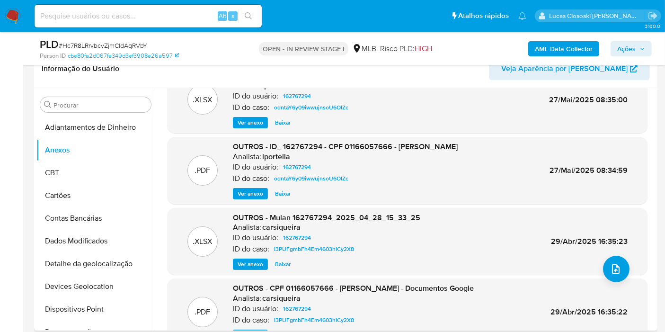
scroll to position [80, 0]
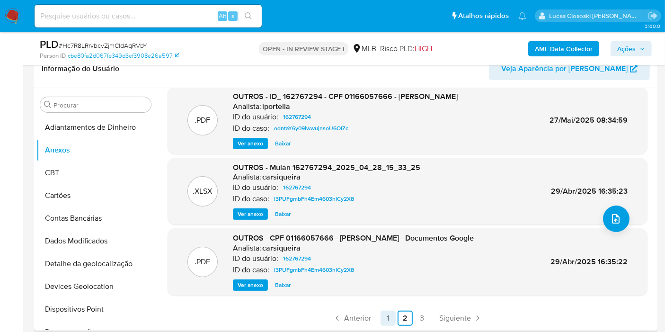
click at [388, 311] on link "1" at bounding box center [388, 318] width 15 height 15
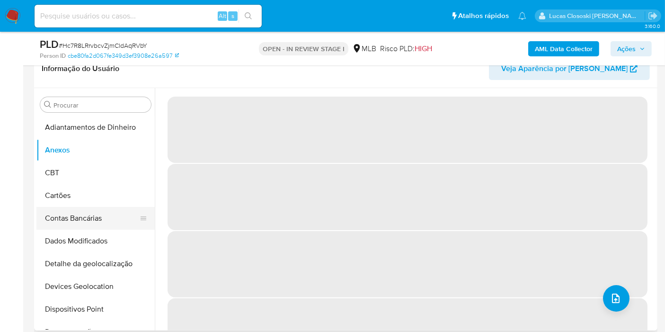
scroll to position [210, 0]
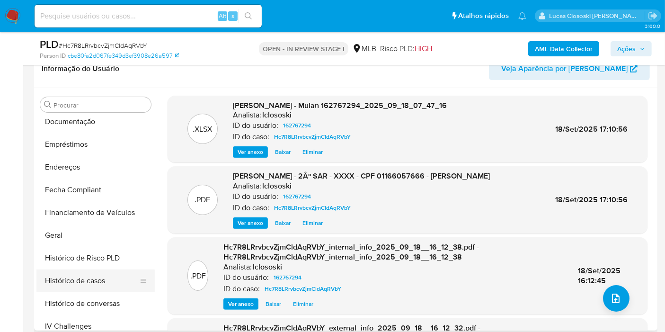
click at [76, 276] on button "Histórico de casos" at bounding box center [91, 281] width 111 height 23
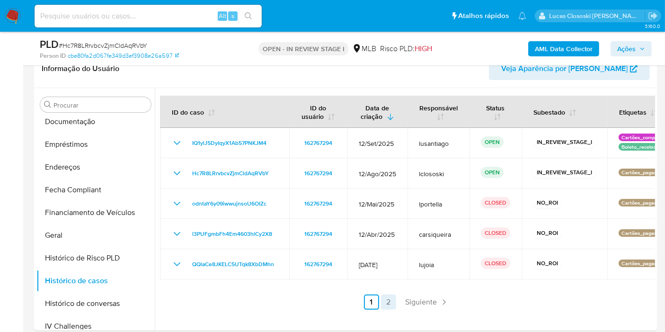
click at [391, 301] on link "2" at bounding box center [388, 302] width 15 height 15
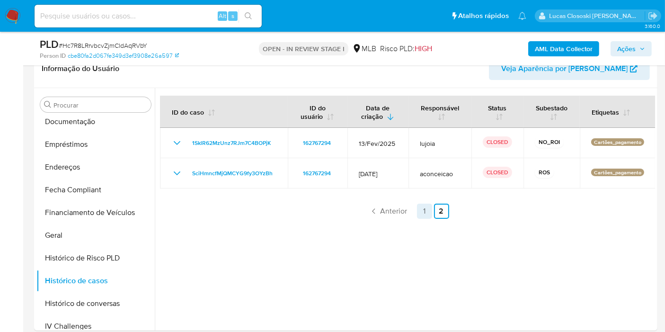
click at [425, 206] on link "1" at bounding box center [424, 211] width 15 height 15
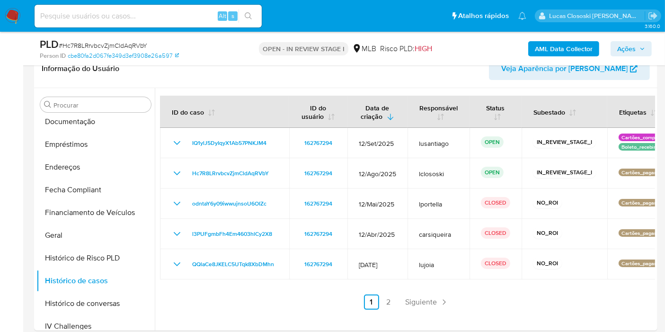
click at [386, 293] on div "ID do caso ID do usuário Data de criação Responsável Status Subestado Etiquetas…" at bounding box center [407, 203] width 495 height 214
click at [386, 301] on link "2" at bounding box center [388, 302] width 15 height 15
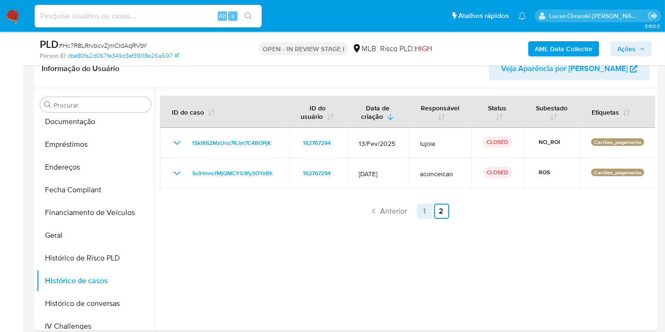
click at [419, 209] on link "1" at bounding box center [424, 211] width 15 height 15
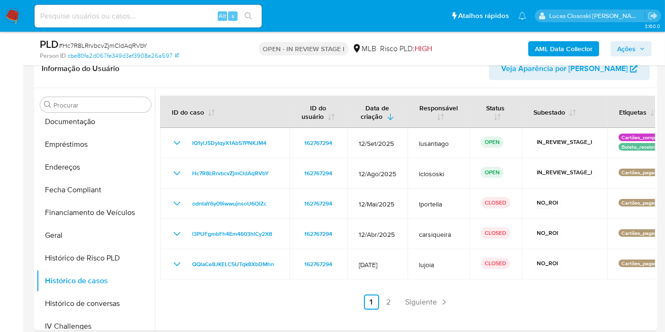
click at [644, 51] on icon "button" at bounding box center [643, 49] width 6 height 6
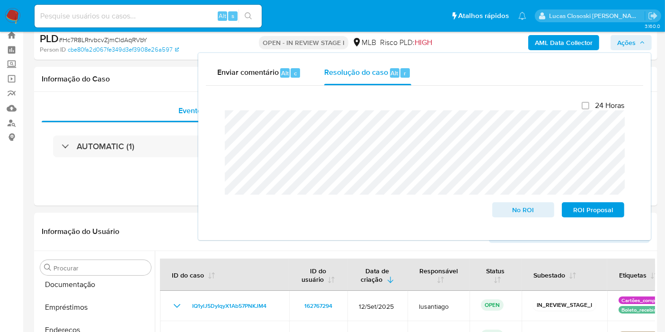
scroll to position [0, 0]
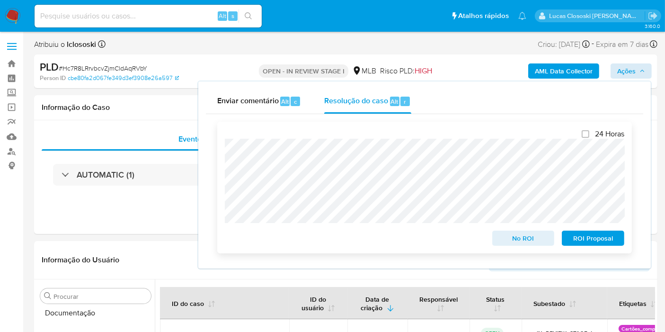
click at [595, 243] on span "ROI Proposal" at bounding box center [593, 238] width 49 height 13
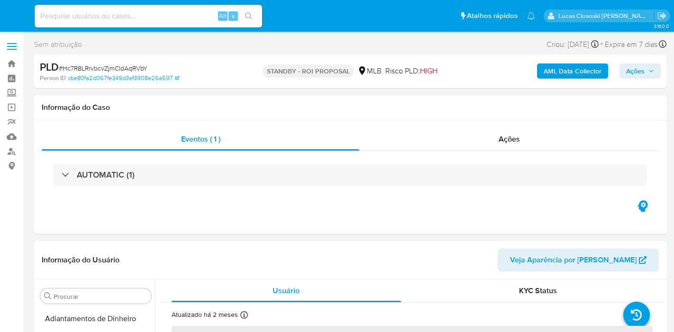
select select "10"
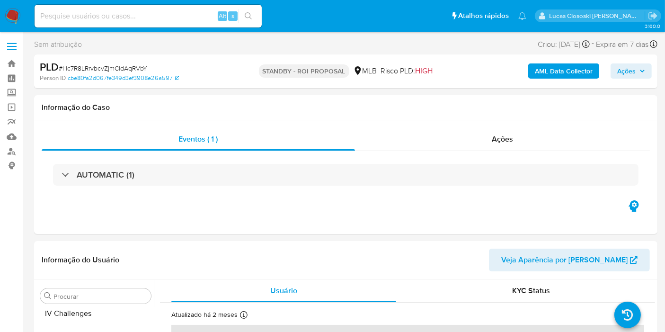
scroll to position [445, 0]
click at [6, 15] on img at bounding box center [13, 16] width 16 height 16
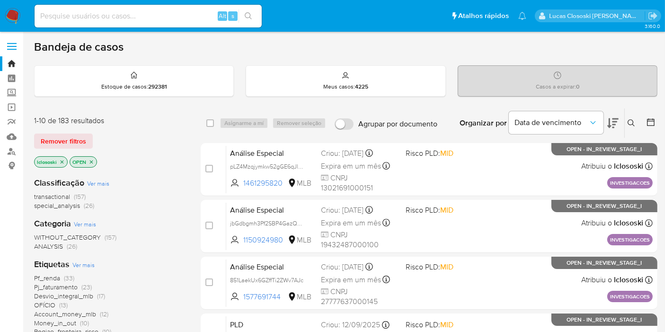
click at [618, 123] on icon at bounding box center [613, 122] width 11 height 11
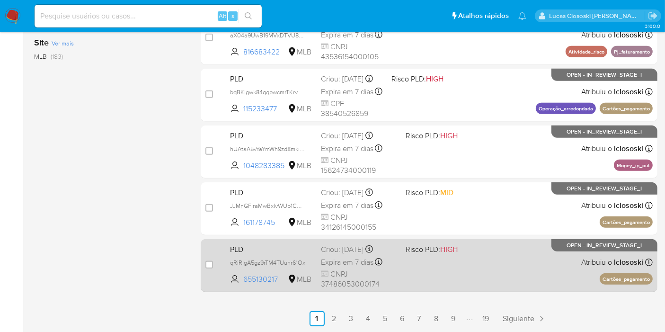
scroll to position [449, 0]
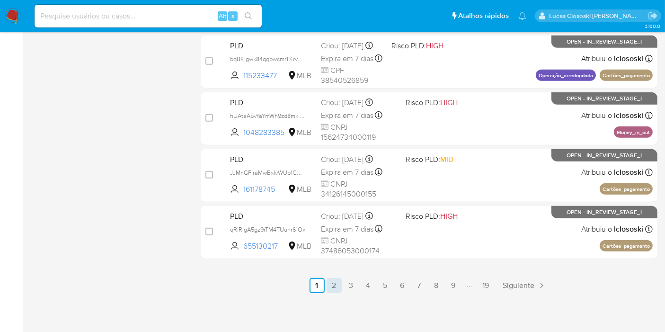
click at [333, 283] on link "2" at bounding box center [334, 285] width 15 height 15
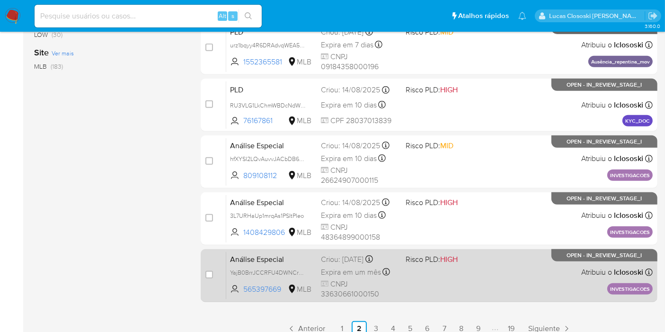
scroll to position [449, 0]
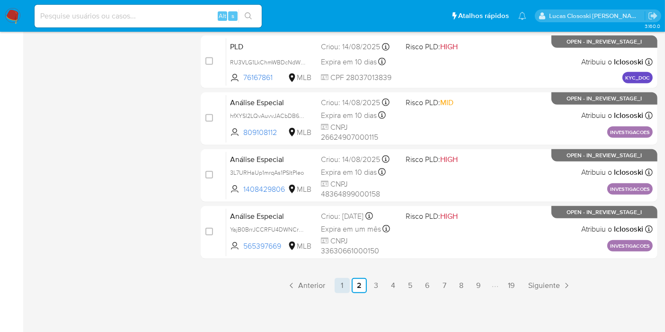
click at [342, 282] on link "1" at bounding box center [342, 285] width 15 height 15
